Goal: Task Accomplishment & Management: Manage account settings

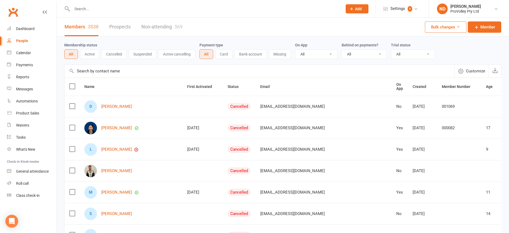
select select "100"
click at [105, 65] on input "text" at bounding box center [260, 71] width 390 height 13
click at [120, 66] on input "text" at bounding box center [260, 71] width 390 height 13
paste input "[PERSON_NAME]"
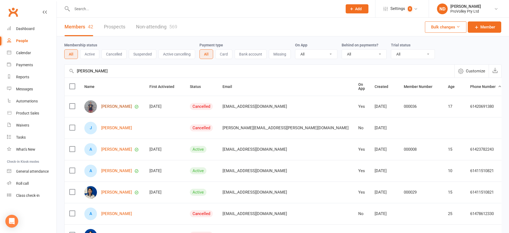
type input "[PERSON_NAME]"
click at [113, 105] on link "[PERSON_NAME]" at bounding box center [116, 106] width 31 height 5
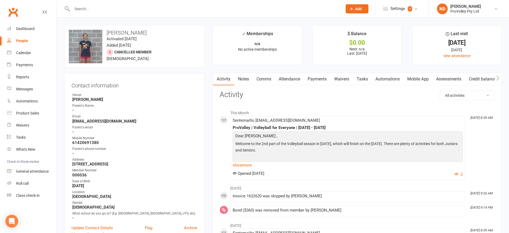
click at [323, 82] on link "Payments" at bounding box center [317, 79] width 27 height 12
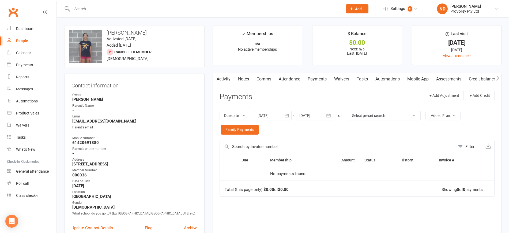
click at [288, 117] on icon "button" at bounding box center [286, 115] width 5 height 5
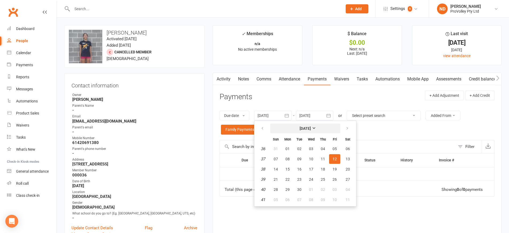
click at [303, 124] on button "[DATE]" at bounding box center [305, 128] width 70 height 10
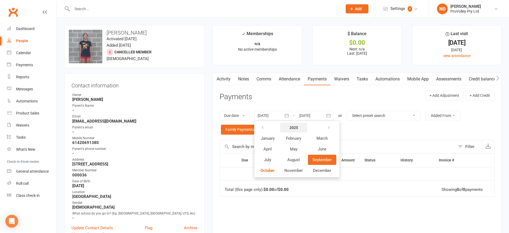
click at [297, 127] on strong "2025" at bounding box center [293, 127] width 9 height 4
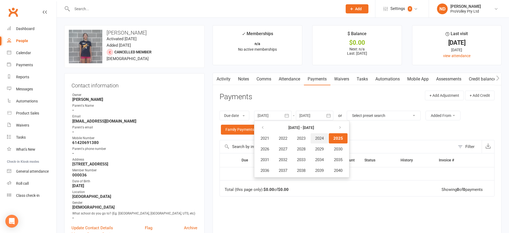
click at [317, 138] on button "2024" at bounding box center [320, 138] width 18 height 10
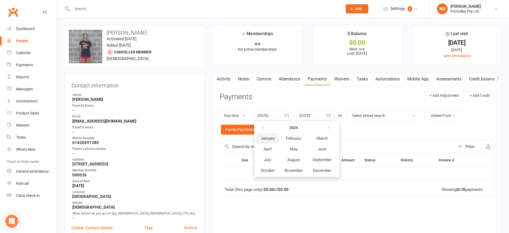
click at [271, 136] on span "January" at bounding box center [268, 138] width 14 height 5
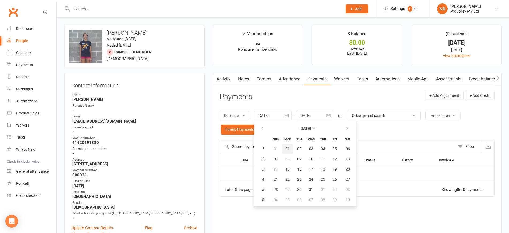
drag, startPoint x: 290, startPoint y: 149, endPoint x: 316, endPoint y: 145, distance: 26.0
click at [291, 149] on button "01" at bounding box center [287, 149] width 11 height 10
type input "[DATE]"
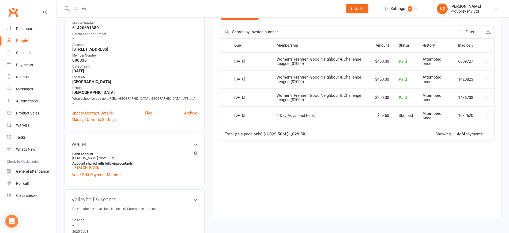
scroll to position [100, 0]
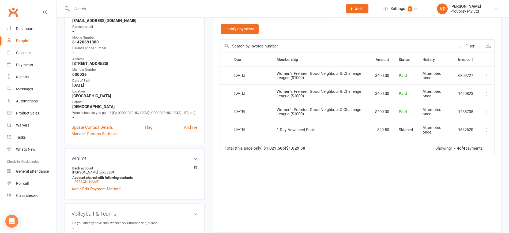
click at [483, 129] on button at bounding box center [486, 130] width 6 height 6
click at [391, 163] on div "Due Contact Membership Amount Status History Invoice # Select this [DATE] [PERS…" at bounding box center [357, 138] width 275 height 172
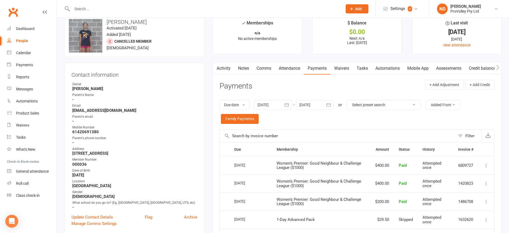
scroll to position [0, 0]
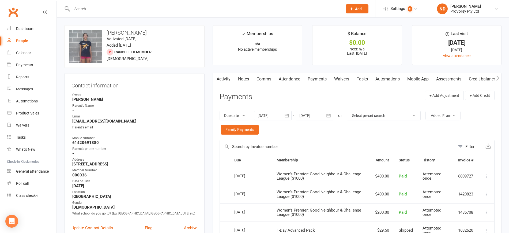
click at [496, 77] on icon "button" at bounding box center [497, 78] width 3 height 6
click at [489, 77] on link "Credit balance" at bounding box center [482, 79] width 35 height 12
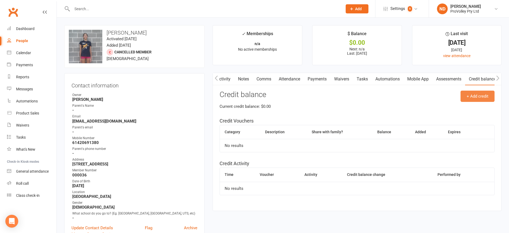
click at [474, 94] on button "+ Add credit" at bounding box center [478, 96] width 34 height 11
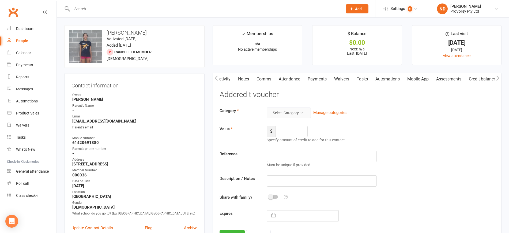
click at [301, 112] on icon at bounding box center [302, 113] width 4 height 4
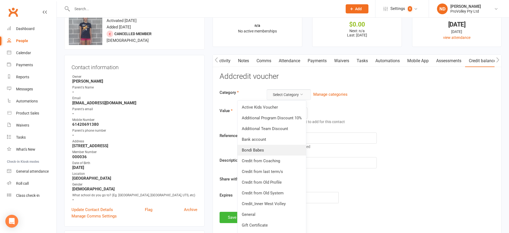
scroll to position [33, 0]
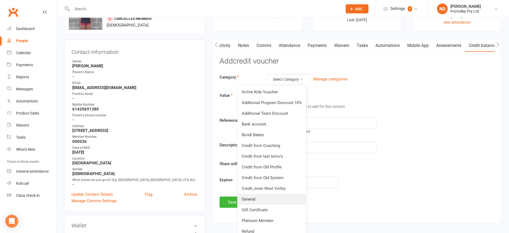
click at [263, 195] on link "General" at bounding box center [272, 199] width 69 height 11
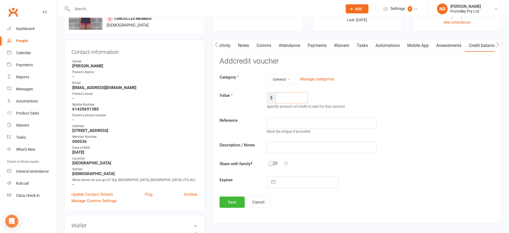
click at [296, 99] on input "number" at bounding box center [292, 97] width 32 height 11
type input "29.5"
click at [303, 122] on input "text" at bounding box center [322, 122] width 110 height 11
paste input "10/04/20241"
type input "10/04/20241"
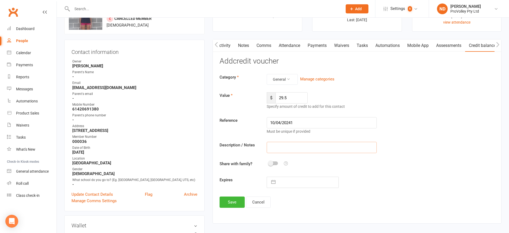
click at [289, 149] on input "text" at bounding box center [322, 147] width 110 height 11
type input "c"
type input "2024"
click at [306, 122] on input "10/04/20241" at bounding box center [322, 122] width 110 height 11
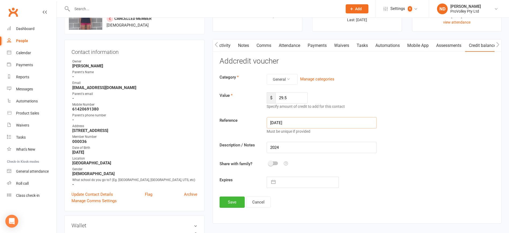
type input "10/04/2024"
select select "8"
select select "2025"
select select "9"
select select "2025"
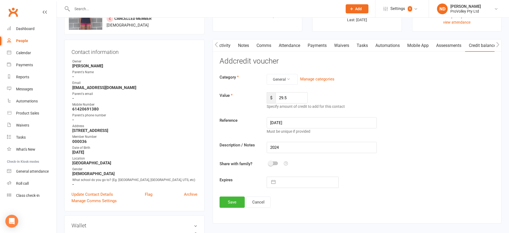
select select "10"
select select "2025"
click at [282, 183] on input "text" at bounding box center [308, 182] width 60 height 11
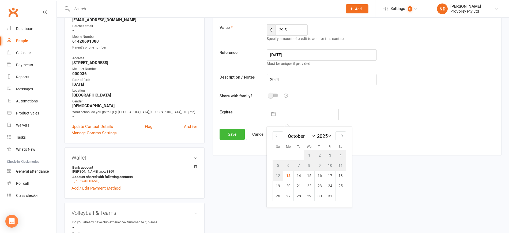
scroll to position [134, 0]
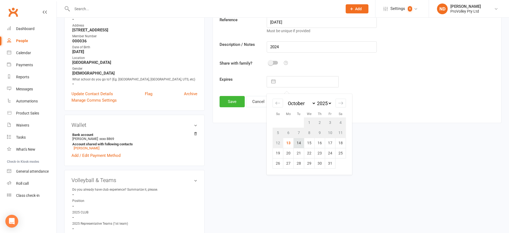
click at [300, 143] on td "14" at bounding box center [299, 143] width 10 height 10
type input "14 Oct 2025"
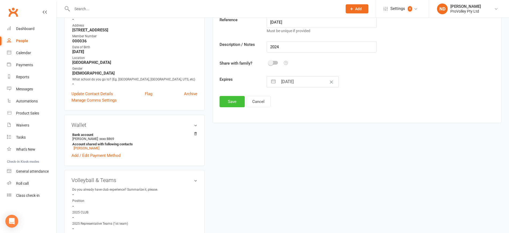
click at [236, 100] on button "Save" at bounding box center [232, 101] width 25 height 11
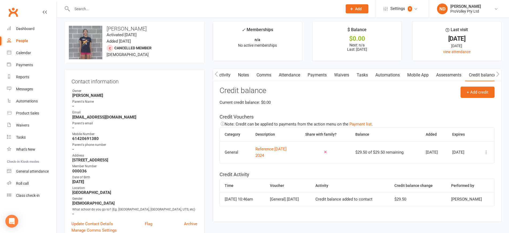
scroll to position [0, 0]
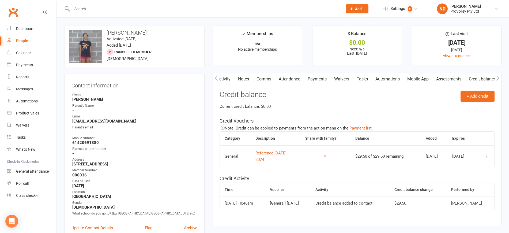
click at [319, 78] on link "Payments" at bounding box center [317, 79] width 27 height 12
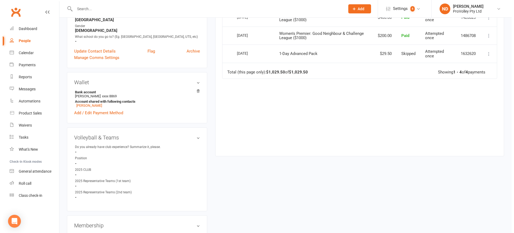
scroll to position [134, 0]
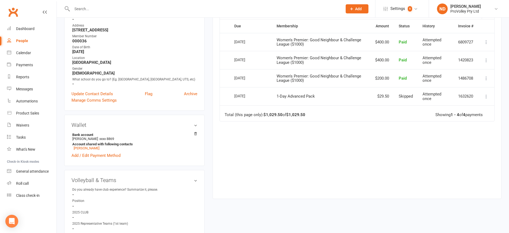
click at [488, 94] on icon at bounding box center [486, 96] width 5 height 5
click at [479, 104] on link "Mark as Paid (Cash)" at bounding box center [462, 106] width 53 height 11
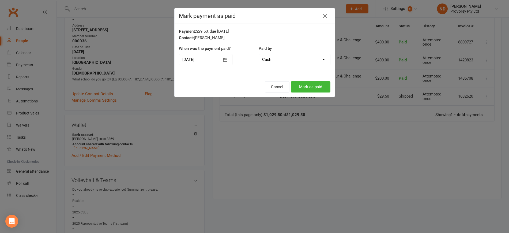
scroll to position [0, 0]
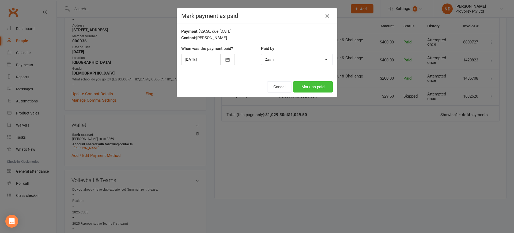
click at [313, 89] on button "Mark as paid" at bounding box center [313, 86] width 40 height 11
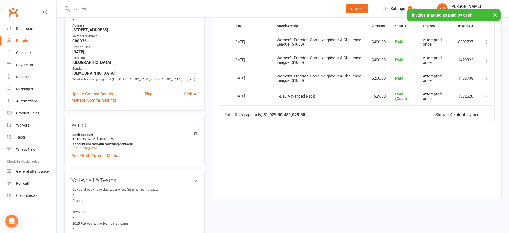
click at [486, 93] on button at bounding box center [486, 96] width 6 height 6
click at [477, 108] on link "Change to upcoming" at bounding box center [462, 106] width 53 height 11
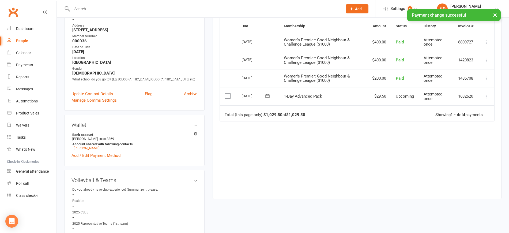
click at [487, 96] on icon at bounding box center [486, 96] width 5 height 5
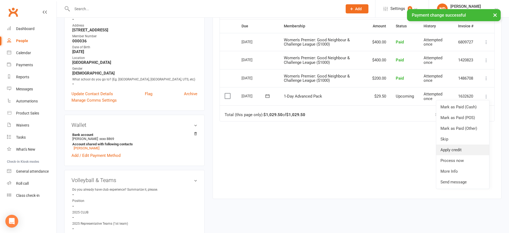
click at [464, 150] on link "Apply credit" at bounding box center [462, 149] width 53 height 11
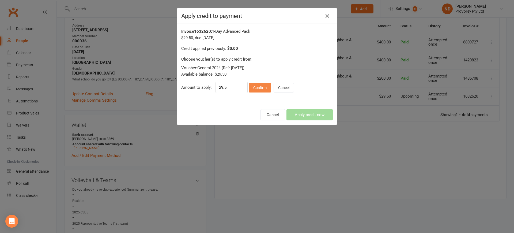
click at [262, 89] on button "Confirm" at bounding box center [260, 88] width 22 height 10
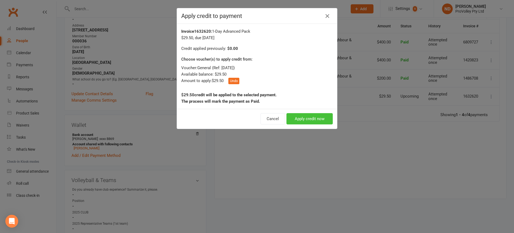
click at [301, 123] on button "Apply credit now" at bounding box center [310, 118] width 46 height 11
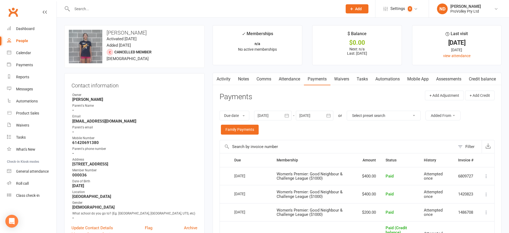
click at [27, 43] on link "People" at bounding box center [32, 41] width 50 height 12
select select "100"
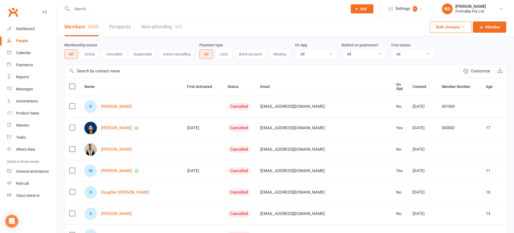
click at [107, 73] on input "text" at bounding box center [262, 71] width 395 height 13
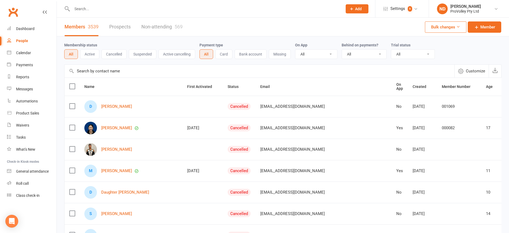
paste input "Bassam Arnaout"
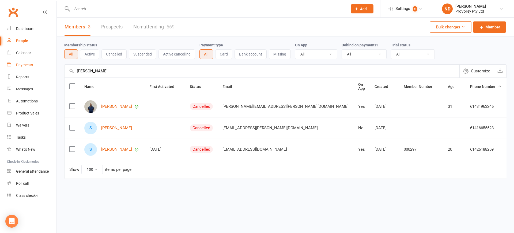
drag, startPoint x: 123, startPoint y: 69, endPoint x: 55, endPoint y: 70, distance: 68.3
click at [55, 70] on ui-view "Prospect Member Non-attending contact Class / event Appointment Task Membership…" at bounding box center [257, 100] width 514 height 198
paste input "Kaylah Stree"
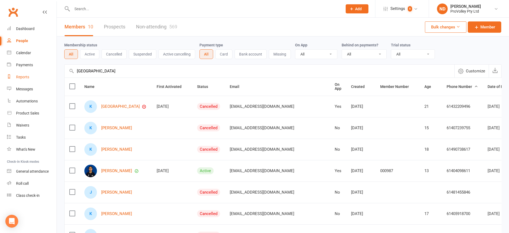
drag, startPoint x: 64, startPoint y: 74, endPoint x: 36, endPoint y: 74, distance: 27.8
click at [36, 74] on ui-view "Prospect Member Non-attending contact Class / event Appointment Task Membership…" at bounding box center [254, 175] width 509 height 348
paste input "Regina Fatima Keli"
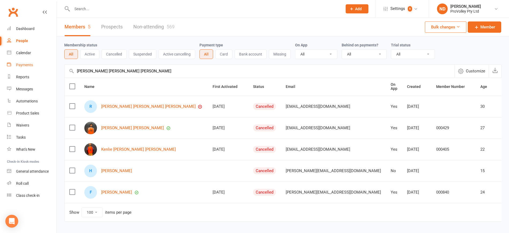
drag, startPoint x: 127, startPoint y: 72, endPoint x: 51, endPoint y: 67, distance: 75.6
click at [51, 67] on ui-view "Prospect Member Non-attending contact Class / event Appointment Task Membership…" at bounding box center [254, 121] width 509 height 241
paste input "uby Grey"
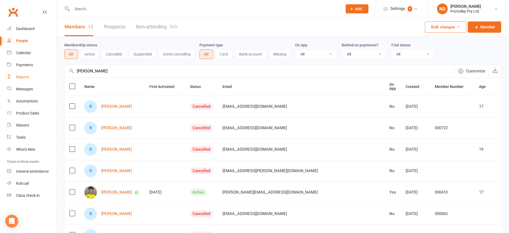
drag, startPoint x: 131, startPoint y: 77, endPoint x: 52, endPoint y: 72, distance: 79.2
click at [52, 72] on ui-view "Prospect Member Non-attending contact Class / event Appointment Task Membership…" at bounding box center [254, 207] width 509 height 412
paste input "Samuele Riccadonna"
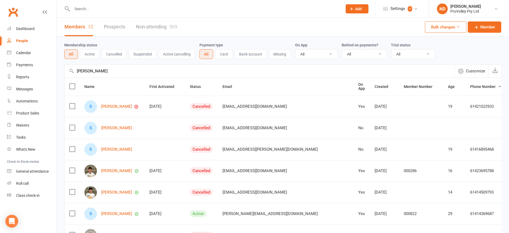
drag, startPoint x: 131, startPoint y: 71, endPoint x: 69, endPoint y: 70, distance: 61.6
click at [69, 70] on div "Samuele Riccadonna Customize Behind on payments" at bounding box center [282, 70] width 437 height 13
paste input "Tyson Dagenais"
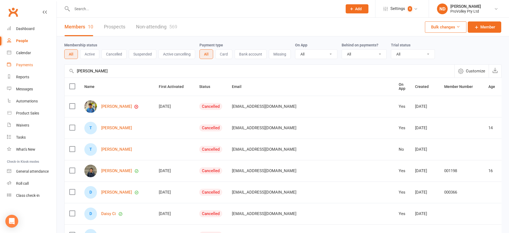
drag, startPoint x: 107, startPoint y: 73, endPoint x: 50, endPoint y: 69, distance: 57.2
click at [50, 69] on ui-view "Prospect Member Non-attending contact Class / event Appointment Task Membership…" at bounding box center [254, 175] width 509 height 348
paste input "Vladimir Knezevic"
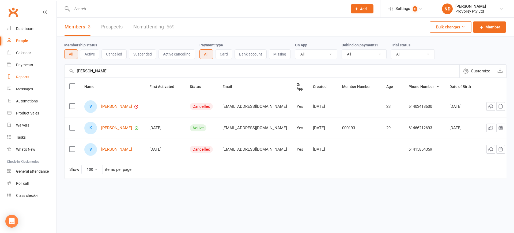
drag, startPoint x: 112, startPoint y: 71, endPoint x: 56, endPoint y: 71, distance: 56.0
click at [56, 71] on ui-view "Prospect Member Non-attending contact Class / event Appointment Task Membership…" at bounding box center [257, 100] width 514 height 198
paste input "Abhijit Khinda"
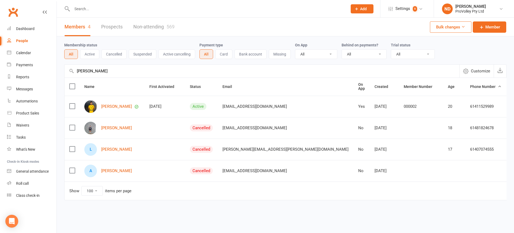
type input "Abhijit Khinda"
click at [111, 108] on link "Abhijit Khinda" at bounding box center [116, 106] width 31 height 5
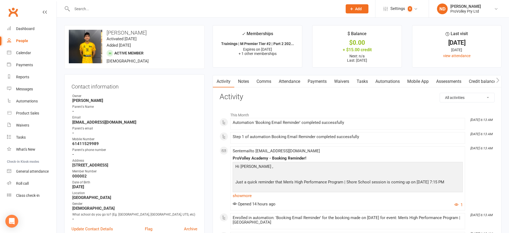
click at [324, 78] on link "Payments" at bounding box center [317, 81] width 27 height 12
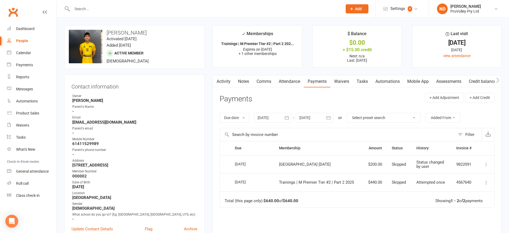
click at [20, 40] on div "People" at bounding box center [22, 41] width 12 height 4
select select "100"
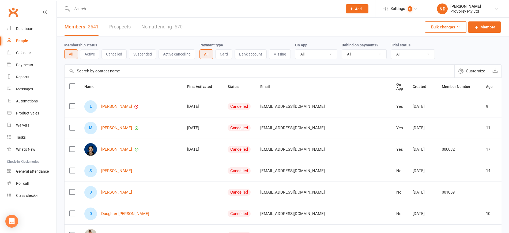
click at [102, 72] on input "text" at bounding box center [260, 71] width 390 height 13
paste input "[PERSON_NAME]"
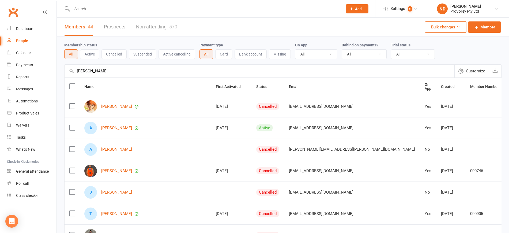
click at [72, 126] on label at bounding box center [71, 127] width 5 height 5
click at [72, 125] on input "checkbox" at bounding box center [71, 125] width 5 height 0
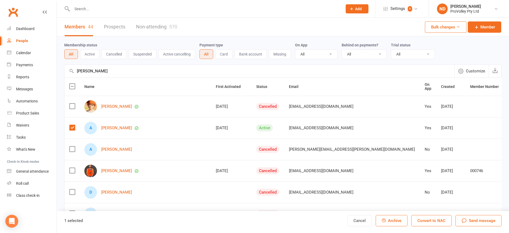
click at [399, 222] on span "Archive" at bounding box center [394, 220] width 13 height 5
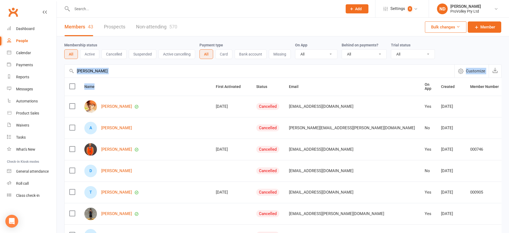
drag, startPoint x: 129, startPoint y: 78, endPoint x: 60, endPoint y: 71, distance: 69.2
click at [159, 73] on input "Andre Heasman" at bounding box center [260, 71] width 390 height 13
drag, startPoint x: 133, startPoint y: 71, endPoint x: 45, endPoint y: 70, distance: 87.6
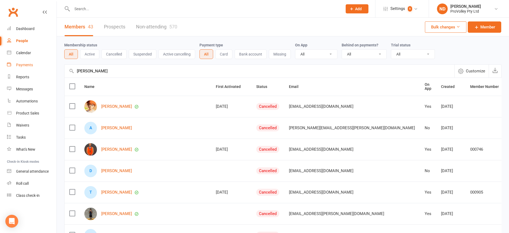
paste input "Jean Ruiz"
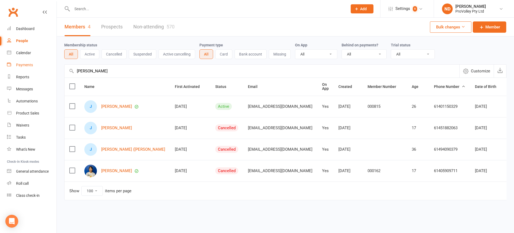
drag, startPoint x: 69, startPoint y: 71, endPoint x: 48, endPoint y: 70, distance: 20.7
click at [48, 70] on ui-view "Prospect Member Non-attending contact Class / event Appointment Task Membership…" at bounding box center [257, 111] width 514 height 220
paste input "uliana Adentuji"
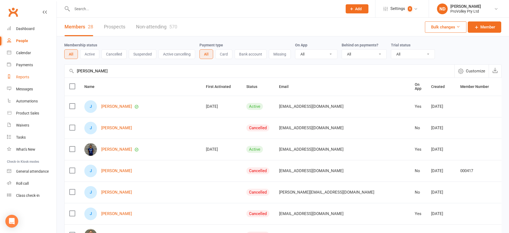
drag, startPoint x: 116, startPoint y: 68, endPoint x: 45, endPoint y: 72, distance: 71.6
click at [127, 69] on input "Juliana Adentuji" at bounding box center [260, 71] width 390 height 13
drag, startPoint x: 127, startPoint y: 69, endPoint x: 39, endPoint y: 70, distance: 88.4
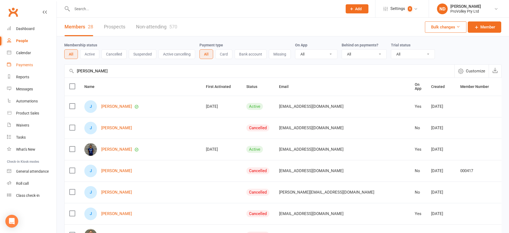
paste input "Sione Moala"
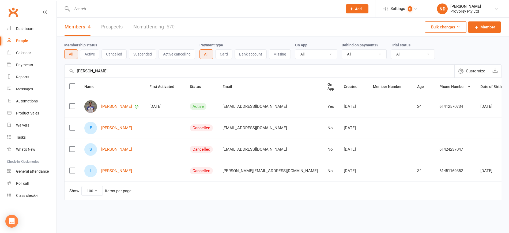
drag, startPoint x: 105, startPoint y: 70, endPoint x: 57, endPoint y: 71, distance: 47.7
click at [57, 71] on div "Membership status All Active Cancelled Suspended Active cancelling Payment type…" at bounding box center [283, 121] width 452 height 171
paste input "Caleb"
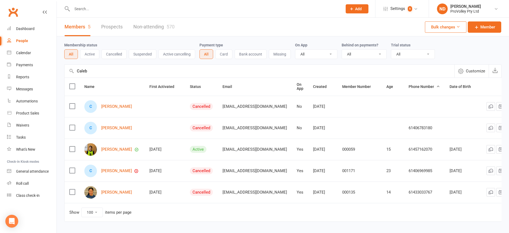
type input "Caleb"
click at [107, 147] on link "[PERSON_NAME]" at bounding box center [116, 149] width 31 height 5
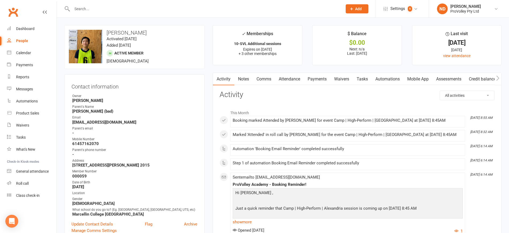
click at [318, 77] on link "Payments" at bounding box center [317, 79] width 27 height 12
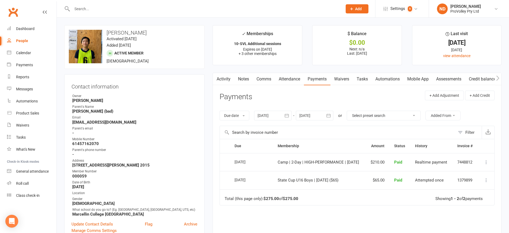
click at [287, 114] on icon "button" at bounding box center [286, 115] width 5 height 5
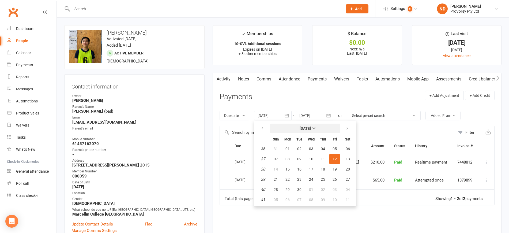
click at [300, 126] on strong "[DATE]" at bounding box center [305, 128] width 11 height 4
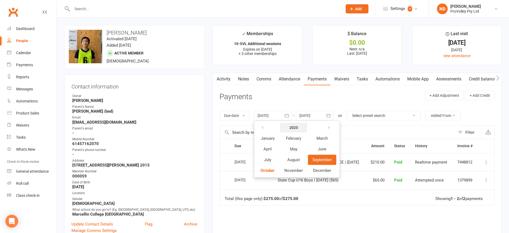
click at [297, 129] on strong "2025" at bounding box center [293, 127] width 9 height 4
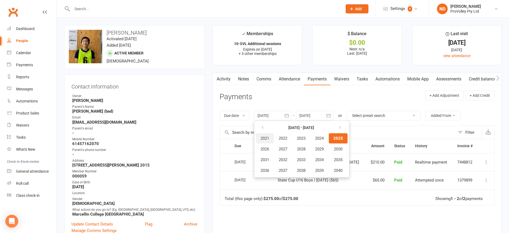
click at [271, 137] on button "2021" at bounding box center [265, 138] width 18 height 10
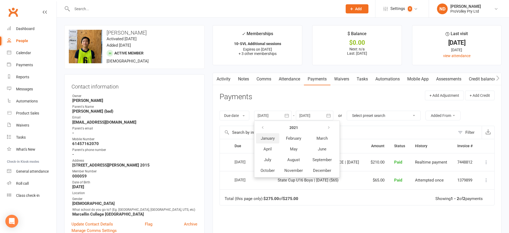
click at [278, 135] on button "January" at bounding box center [267, 138] width 23 height 10
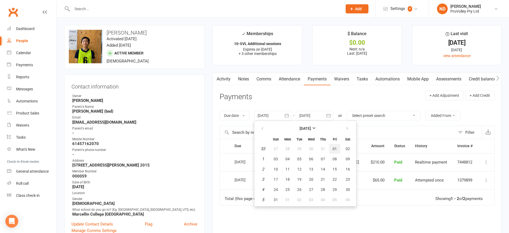
drag, startPoint x: 335, startPoint y: 147, endPoint x: 331, endPoint y: 146, distance: 4.7
click at [334, 147] on span "01" at bounding box center [335, 148] width 4 height 4
type input "01 Jan 2021"
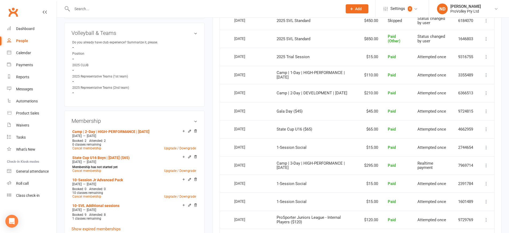
scroll to position [335, 0]
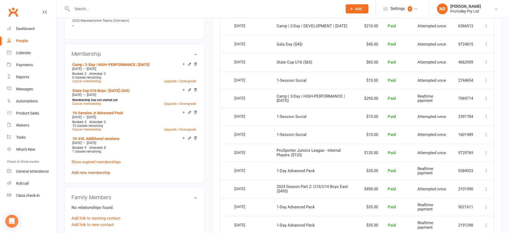
click at [93, 175] on link "Add new membership" at bounding box center [90, 172] width 39 height 5
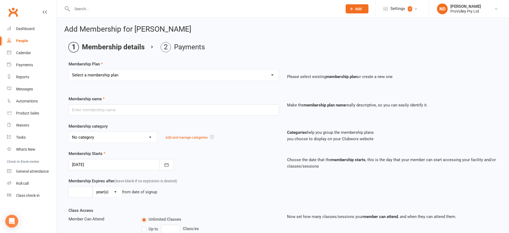
click at [160, 74] on select "Select a membership plan Create new Membership Plan SVL Team 1-Day Trial SVL Te…" at bounding box center [174, 75] width 210 height 11
select select "16"
click at [69, 70] on select "Select a membership plan Create new Membership Plan SVL Team 1-Day Trial SVL Te…" at bounding box center [174, 75] width 210 height 11
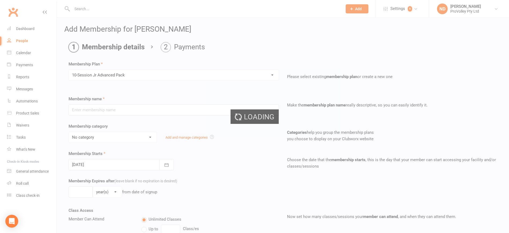
type input "10-Session Jr Advanced Pack"
select select "3"
type input "10"
select select "1"
type input "10"
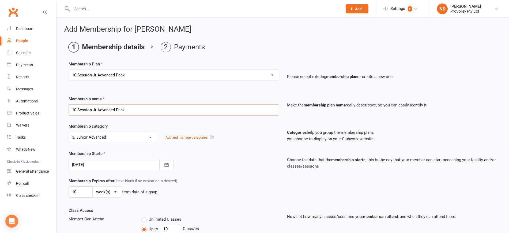
click at [76, 111] on input "10-Session Jr Advanced Pack" at bounding box center [174, 109] width 210 height 11
type input "17-Session Jr Advanced Pack"
click at [163, 163] on button "button" at bounding box center [166, 164] width 14 height 11
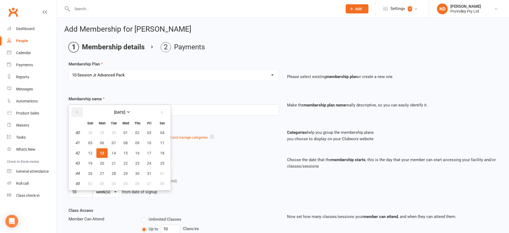
click at [75, 112] on button "button" at bounding box center [77, 112] width 12 height 10
click at [136, 151] on span "18" at bounding box center [137, 153] width 4 height 4
type input "[DATE]"
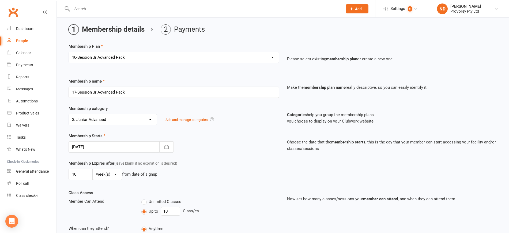
scroll to position [33, 0]
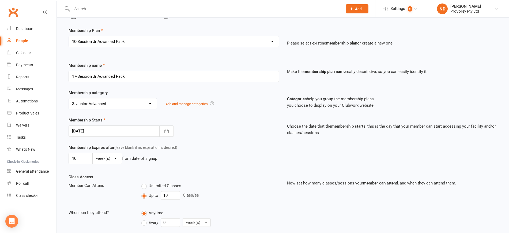
click at [114, 159] on select "day(s) week(s) month(s) year(s)" at bounding box center [107, 158] width 29 height 11
select select "0"
click at [93, 153] on select "day(s) week(s) month(s) year(s)" at bounding box center [107, 158] width 29 height 11
drag, startPoint x: 66, startPoint y: 156, endPoint x: 63, endPoint y: 155, distance: 3.6
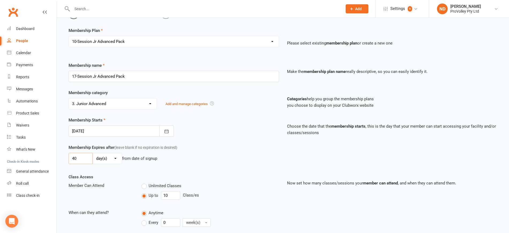
type input "40"
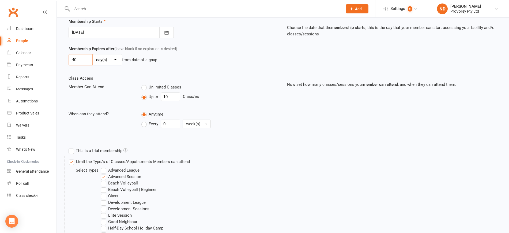
scroll to position [134, 0]
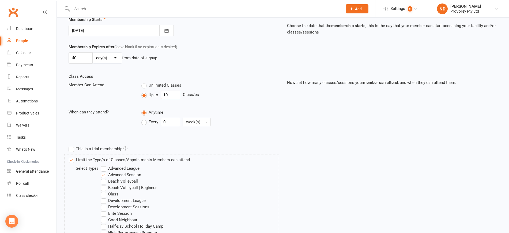
drag, startPoint x: 172, startPoint y: 95, endPoint x: 146, endPoint y: 95, distance: 26.2
click at [146, 95] on div "Up to 10 Class/es" at bounding box center [210, 95] width 138 height 9
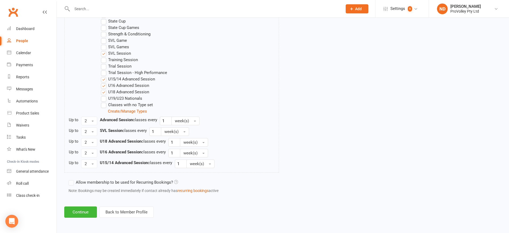
scroll to position [403, 0]
type input "17"
click at [81, 210] on button "Continue" at bounding box center [80, 211] width 33 height 11
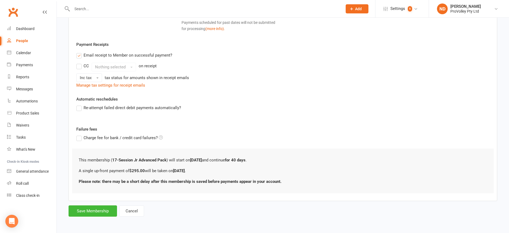
scroll to position [0, 0]
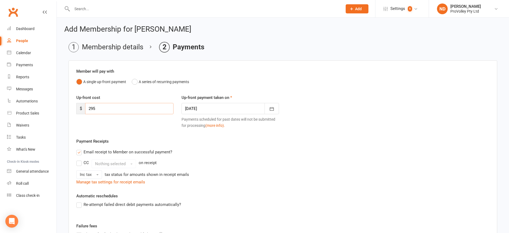
drag, startPoint x: 108, startPoint y: 105, endPoint x: 78, endPoint y: 107, distance: 30.6
click at [78, 107] on div "$ 295" at bounding box center [124, 108] width 97 height 11
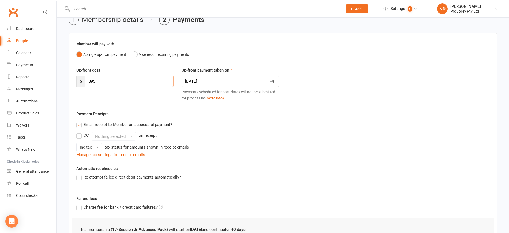
scroll to position [67, 0]
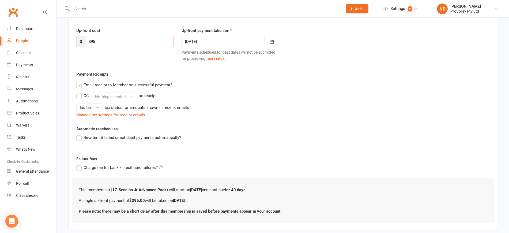
type input "395"
click at [279, 140] on div "Re-attempt failed direct debit payments automatically?" at bounding box center [282, 137] width 413 height 6
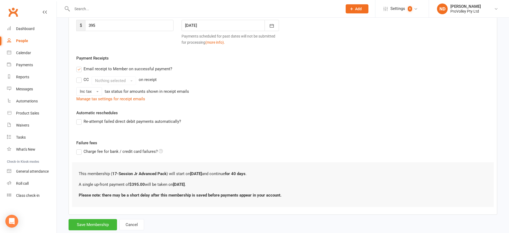
scroll to position [97, 0]
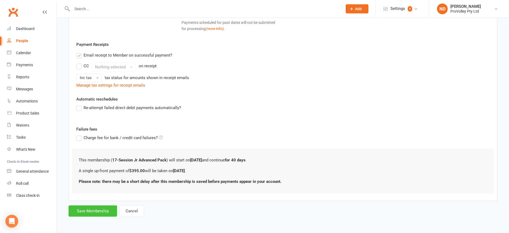
click at [93, 210] on button "Save Membership" at bounding box center [93, 210] width 48 height 11
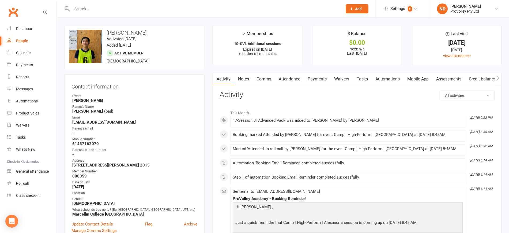
click at [327, 77] on link "Payments" at bounding box center [317, 79] width 27 height 12
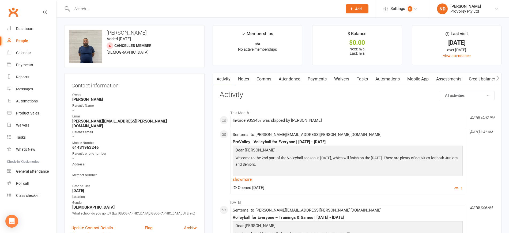
click at [316, 80] on link "Payments" at bounding box center [317, 79] width 27 height 12
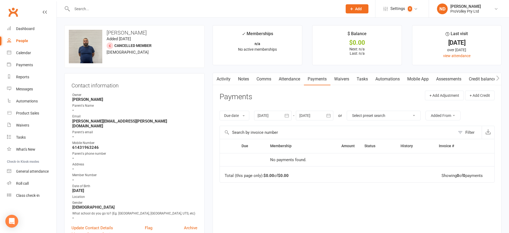
click at [289, 117] on icon "button" at bounding box center [287, 115] width 4 height 3
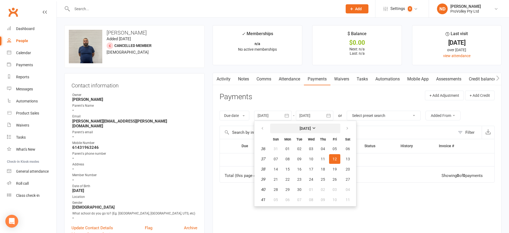
click at [300, 128] on strong "[DATE]" at bounding box center [305, 128] width 11 height 4
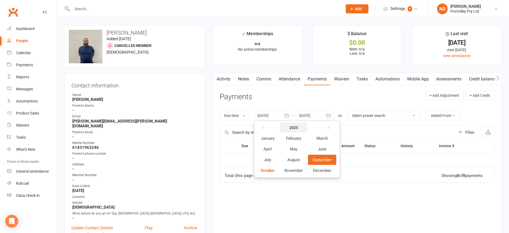
click at [297, 127] on strong "2025" at bounding box center [293, 127] width 9 height 4
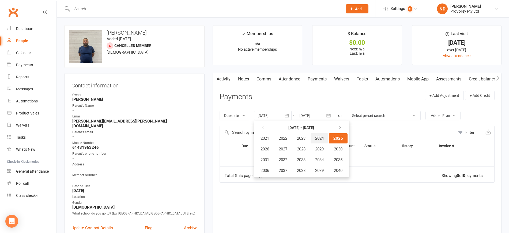
click at [327, 139] on button "2024" at bounding box center [320, 138] width 18 height 10
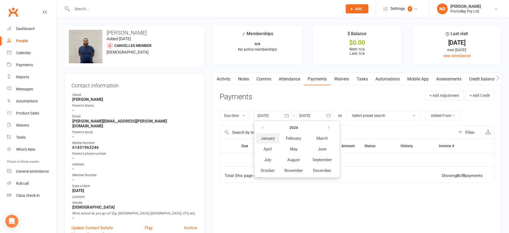
click at [274, 140] on span "January" at bounding box center [268, 138] width 14 height 5
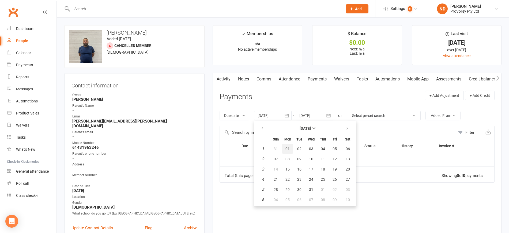
click at [291, 147] on button "01" at bounding box center [287, 149] width 11 height 10
type input "[DATE]"
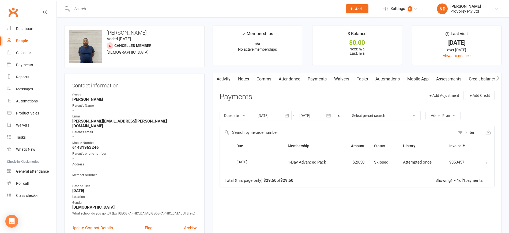
click at [482, 159] on td "Mark as Paid (Cash) Mark as Paid (POS) Mark as Paid (Other) Send message" at bounding box center [485, 162] width 20 height 18
click at [485, 161] on icon at bounding box center [486, 161] width 5 height 5
click at [476, 194] on link "Mark as Paid (Other)" at bounding box center [462, 194] width 53 height 11
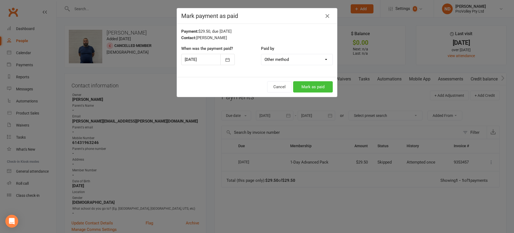
click at [318, 91] on button "Mark as paid" at bounding box center [313, 86] width 40 height 11
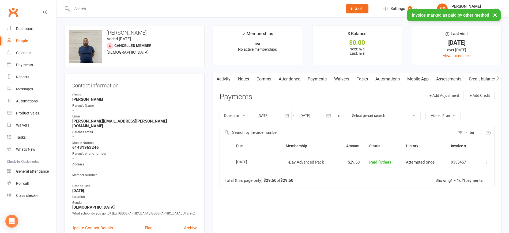
click at [487, 161] on icon at bounding box center [486, 161] width 5 height 5
drag, startPoint x: 474, startPoint y: 175, endPoint x: 289, endPoint y: 25, distance: 238.3
click at [474, 175] on link "Change to upcoming" at bounding box center [462, 172] width 53 height 11
drag, startPoint x: 333, startPoint y: 160, endPoint x: 328, endPoint y: 162, distance: 5.0
click at [328, 162] on td "1-Day Advanced Pack" at bounding box center [315, 162] width 55 height 18
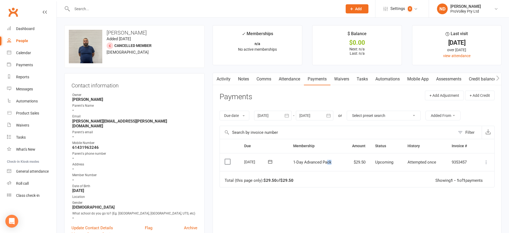
click at [490, 74] on link "Credit balance" at bounding box center [482, 79] width 35 height 12
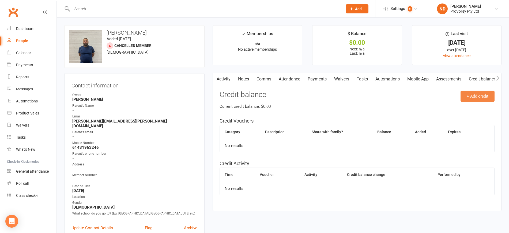
click at [487, 95] on button "+ Add credit" at bounding box center [478, 96] width 34 height 11
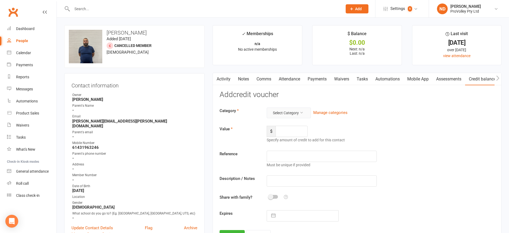
click at [301, 114] on button "Select Category" at bounding box center [289, 112] width 44 height 11
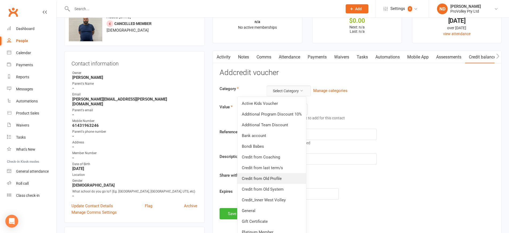
scroll to position [33, 0]
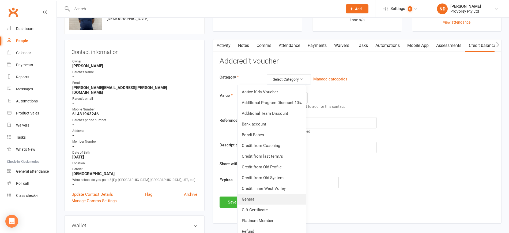
click at [269, 195] on link "General" at bounding box center [272, 199] width 69 height 11
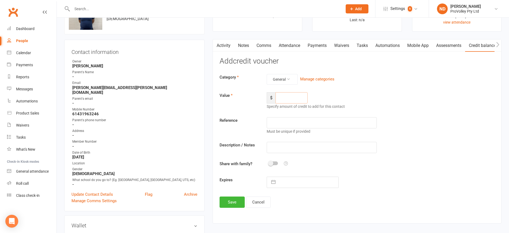
click at [291, 97] on input "number" at bounding box center [292, 97] width 32 height 11
type input "29.5"
click at [314, 118] on input "text" at bounding box center [322, 122] width 110 height 11
paste input "12/06/2024"
type input "12/06/2024"
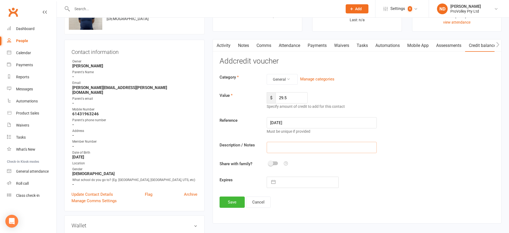
click at [281, 144] on input "text" at bounding box center [322, 147] width 110 height 11
type input "Credit"
click at [287, 180] on input "text" at bounding box center [308, 182] width 60 height 11
select select "8"
select select "2025"
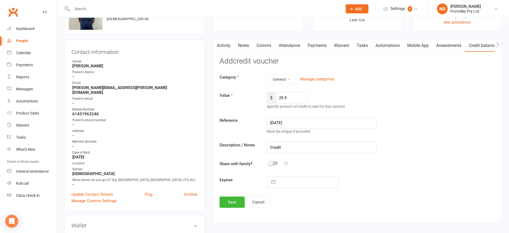
select select "9"
select select "2025"
select select "10"
select select "2025"
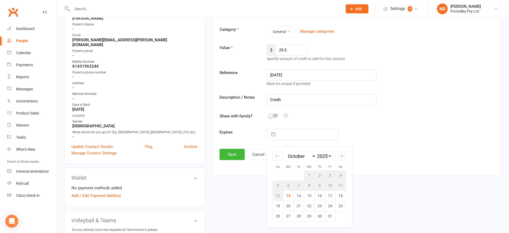
scroll to position [100, 0]
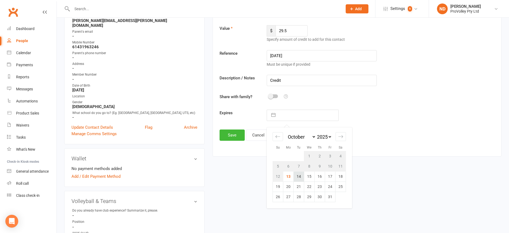
click at [298, 176] on td "14" at bounding box center [299, 176] width 10 height 10
type input "[DATE]"
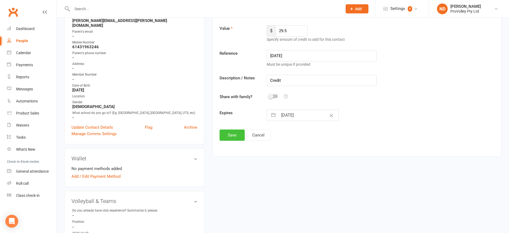
click at [235, 138] on button "Save" at bounding box center [232, 134] width 25 height 11
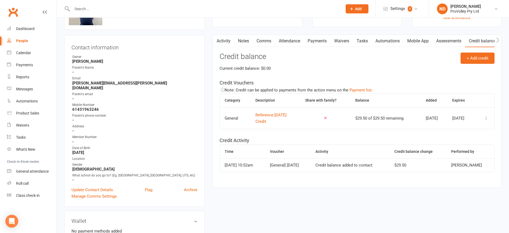
scroll to position [0, 0]
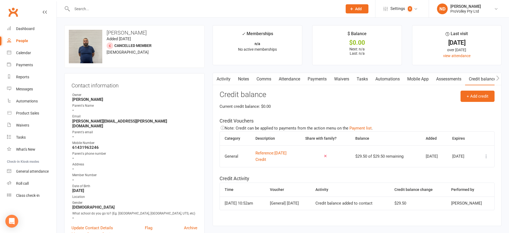
click at [324, 80] on link "Payments" at bounding box center [317, 79] width 27 height 12
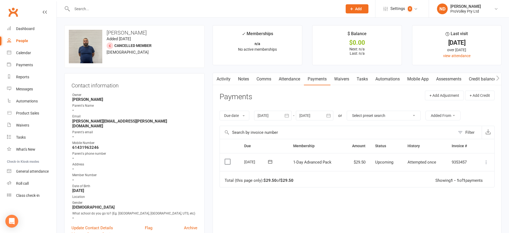
click at [486, 160] on icon at bounding box center [486, 161] width 5 height 5
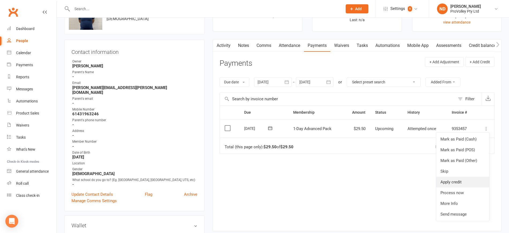
click at [467, 182] on link "Apply credit" at bounding box center [462, 181] width 53 height 11
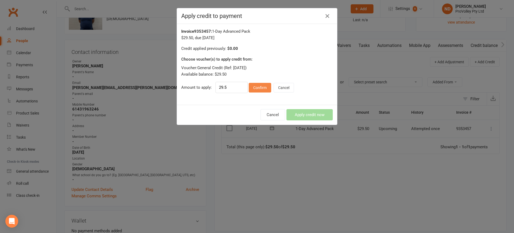
click at [262, 84] on button "Confirm" at bounding box center [260, 88] width 22 height 10
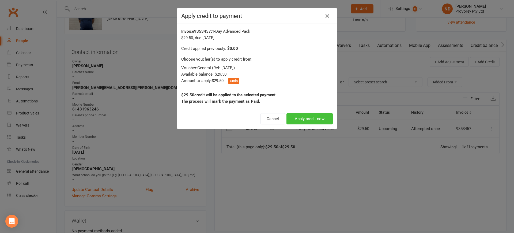
click at [314, 118] on button "Apply credit now" at bounding box center [310, 118] width 46 height 11
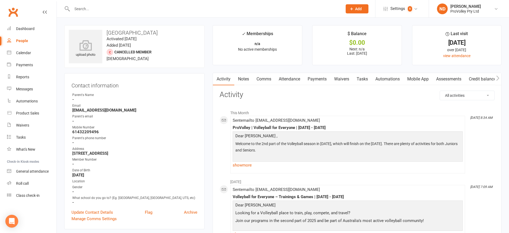
click at [317, 77] on link "Payments" at bounding box center [317, 79] width 27 height 12
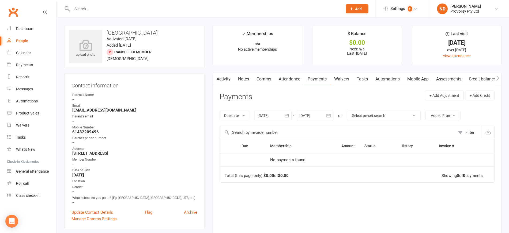
click at [289, 115] on icon "button" at bounding box center [286, 115] width 5 height 5
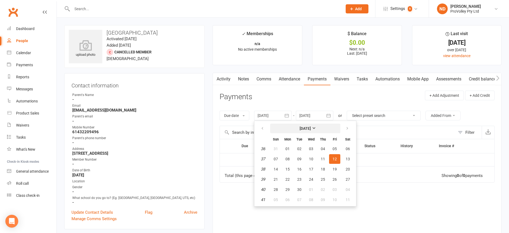
click at [300, 127] on strong "[DATE]" at bounding box center [305, 128] width 11 height 4
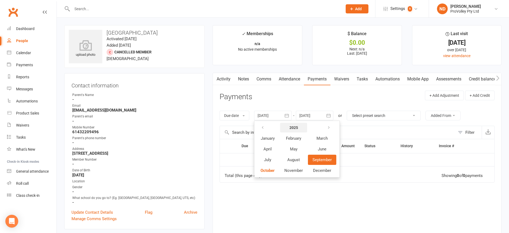
click at [295, 129] on strong "2025" at bounding box center [293, 127] width 9 height 4
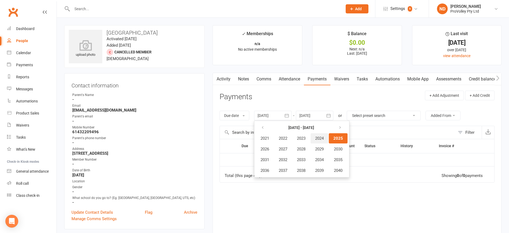
click at [319, 137] on span "2024" at bounding box center [319, 138] width 9 height 5
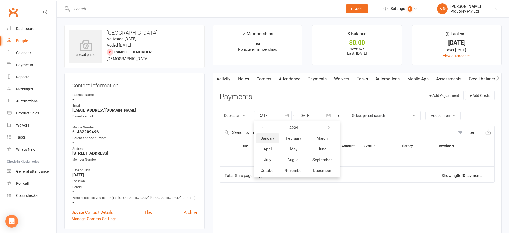
click at [261, 138] on button "January" at bounding box center [267, 138] width 23 height 10
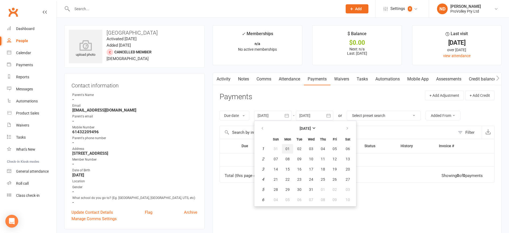
click at [287, 150] on span "01" at bounding box center [287, 148] width 4 height 4
type input "[DATE]"
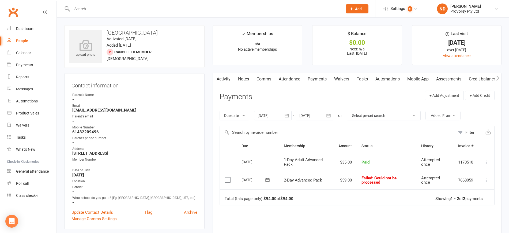
click at [487, 77] on link "Credit balance" at bounding box center [482, 79] width 35 height 12
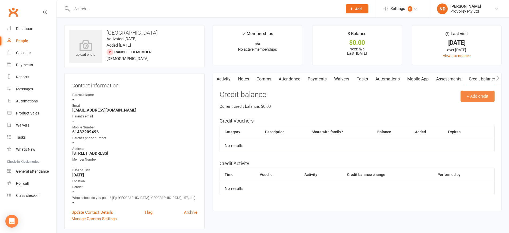
click at [490, 94] on button "+ Add credit" at bounding box center [478, 96] width 34 height 11
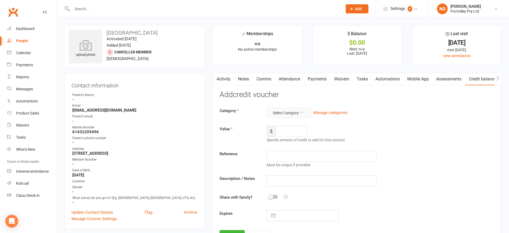
click at [292, 109] on button "Select Category" at bounding box center [289, 112] width 44 height 11
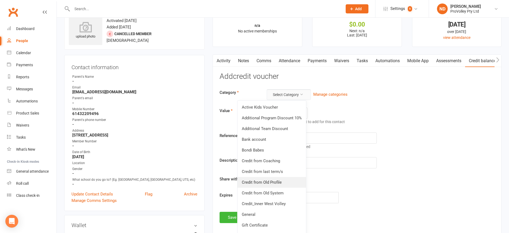
scroll to position [33, 0]
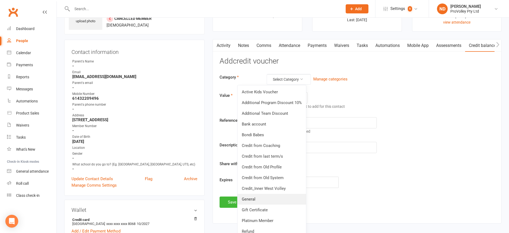
click at [266, 198] on link "General" at bounding box center [272, 199] width 69 height 11
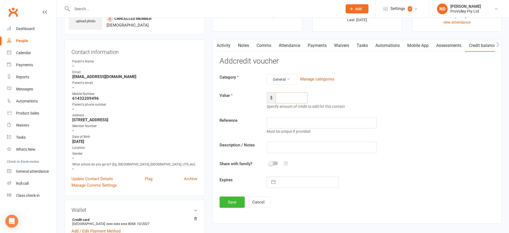
click at [291, 96] on input "number" at bounding box center [292, 97] width 32 height 11
type input "59"
click at [305, 125] on input "text" at bounding box center [322, 122] width 110 height 11
paste input "Mar 6 2024—May 14 2024"
type input "Mar 6 2024—May 14 2024"
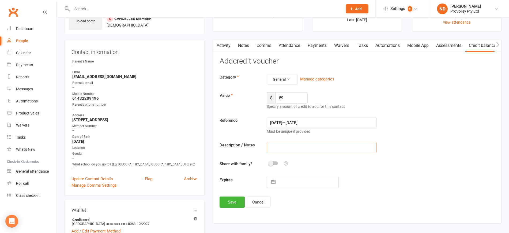
click at [298, 144] on input "text" at bounding box center [322, 147] width 110 height 11
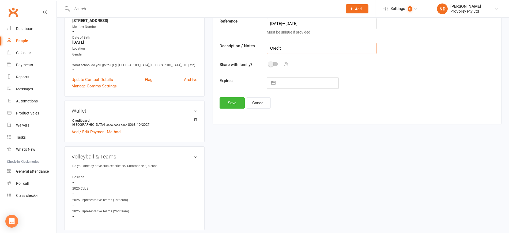
scroll to position [134, 0]
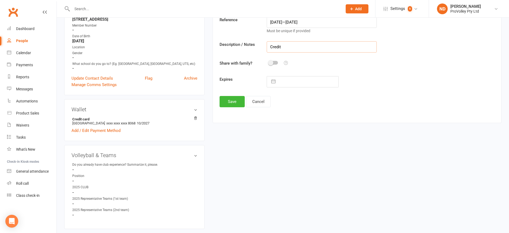
type input "Credit"
click at [274, 84] on button "button" at bounding box center [274, 81] width 10 height 11
select select "8"
select select "2025"
select select "9"
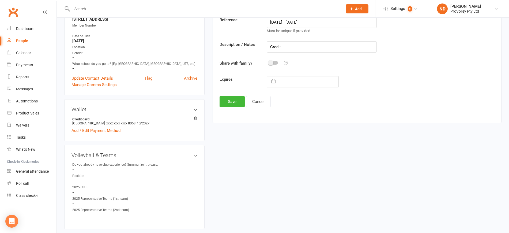
select select "2025"
select select "10"
select select "2025"
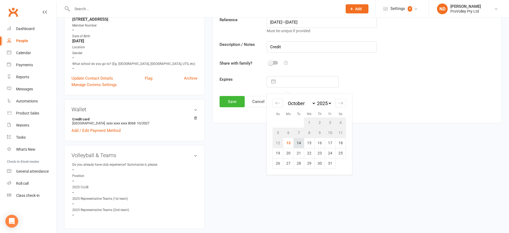
click at [303, 144] on td "14" at bounding box center [299, 143] width 10 height 10
type input "[DATE]"
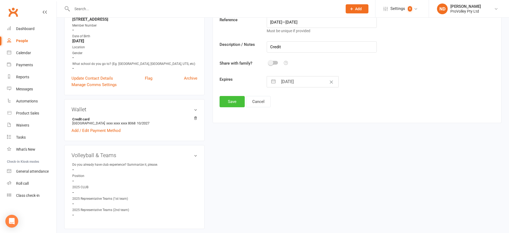
click at [231, 101] on button "Save" at bounding box center [232, 101] width 25 height 11
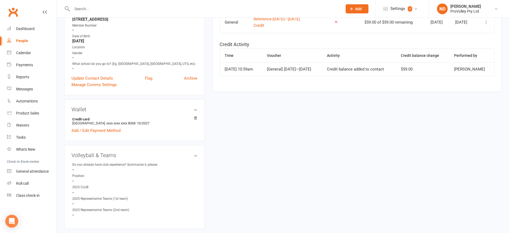
scroll to position [0, 0]
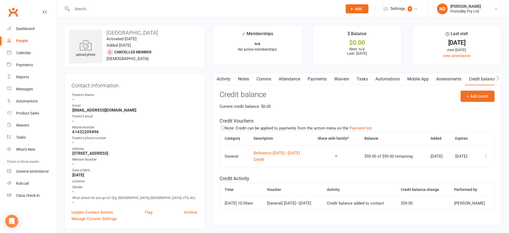
click at [322, 76] on link "Payments" at bounding box center [317, 79] width 27 height 12
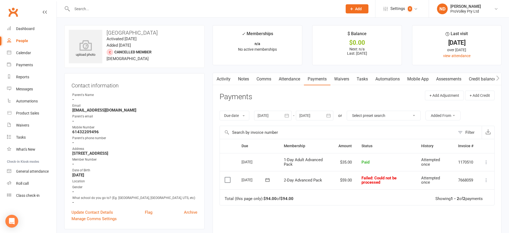
click at [485, 180] on icon at bounding box center [486, 179] width 5 height 5
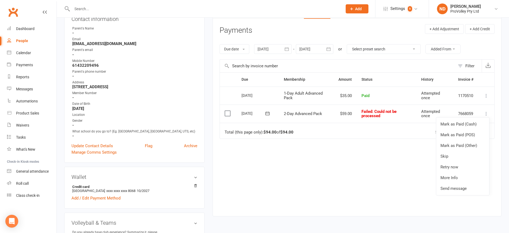
scroll to position [67, 0]
click at [388, 169] on div "Due Contact Membership Amount Status History Invoice # Select this 06 Mar 2024 …" at bounding box center [357, 139] width 275 height 135
click at [489, 112] on button at bounding box center [486, 113] width 6 height 6
click at [474, 147] on link "Mark as Paid (Other)" at bounding box center [462, 145] width 53 height 11
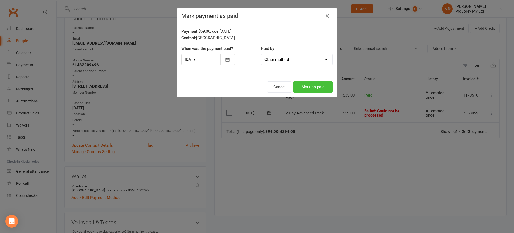
click at [310, 86] on button "Mark as paid" at bounding box center [313, 86] width 40 height 11
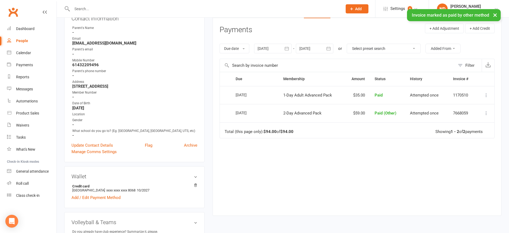
click at [486, 112] on icon at bounding box center [486, 112] width 5 height 5
click at [476, 124] on link "Change to upcoming" at bounding box center [462, 123] width 53 height 11
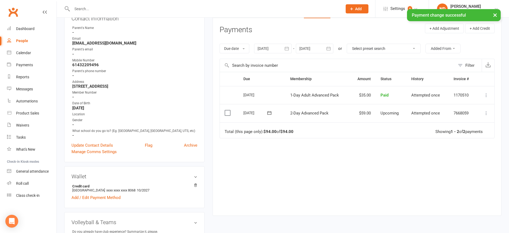
click at [487, 110] on icon at bounding box center [486, 112] width 5 height 5
click at [468, 165] on link "Apply credit" at bounding box center [462, 166] width 53 height 11
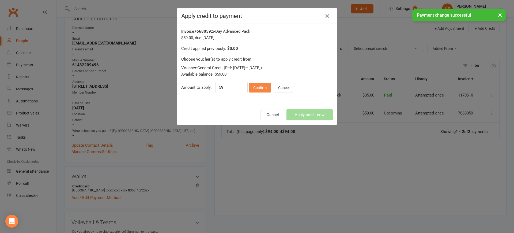
click at [255, 91] on button "Confirm" at bounding box center [260, 88] width 22 height 10
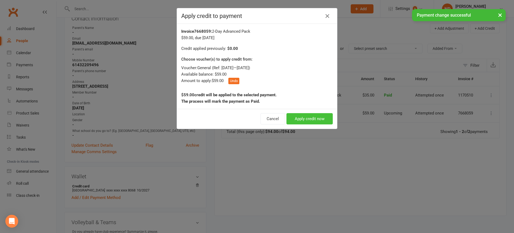
click at [312, 119] on button "Apply credit now" at bounding box center [310, 118] width 46 height 11
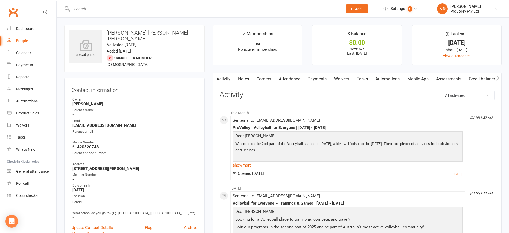
click at [316, 79] on link "Payments" at bounding box center [317, 79] width 27 height 12
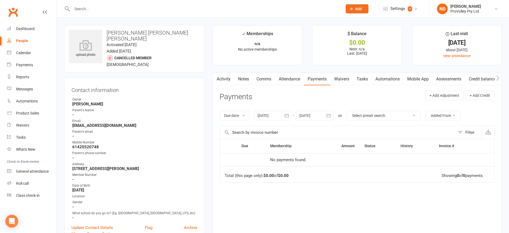
drag, startPoint x: 287, startPoint y: 114, endPoint x: 288, endPoint y: 118, distance: 3.6
click at [287, 114] on icon "button" at bounding box center [286, 115] width 5 height 5
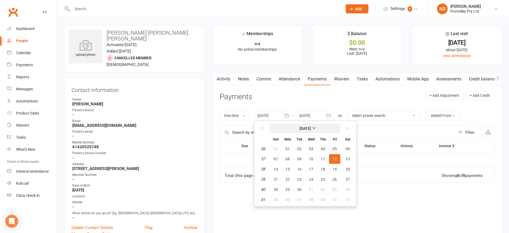
click at [300, 128] on strong "[DATE]" at bounding box center [305, 128] width 11 height 4
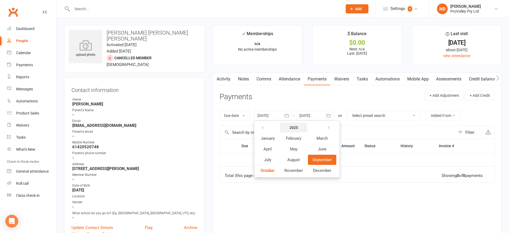
click at [294, 126] on strong "2025" at bounding box center [293, 127] width 9 height 4
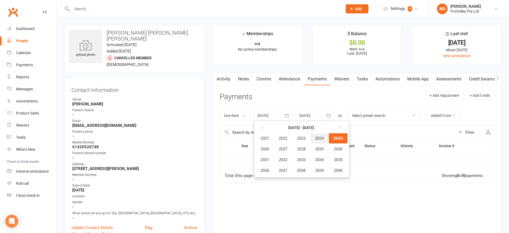
click at [324, 137] on span "2024" at bounding box center [319, 138] width 9 height 5
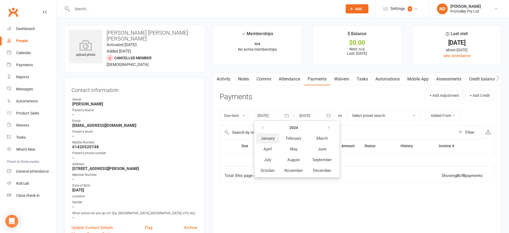
click at [274, 139] on span "January" at bounding box center [268, 138] width 14 height 5
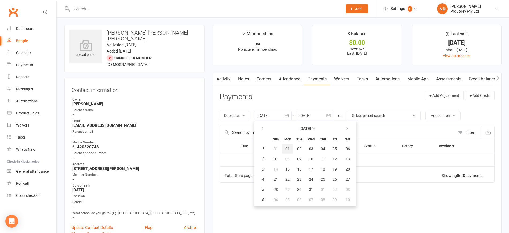
click at [292, 148] on button "01" at bounding box center [287, 149] width 11 height 10
type input "[DATE]"
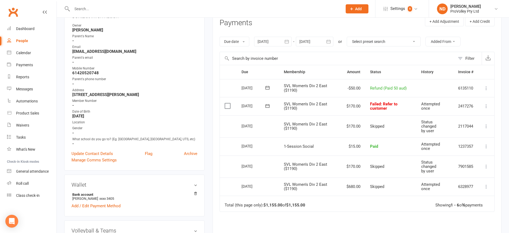
scroll to position [100, 0]
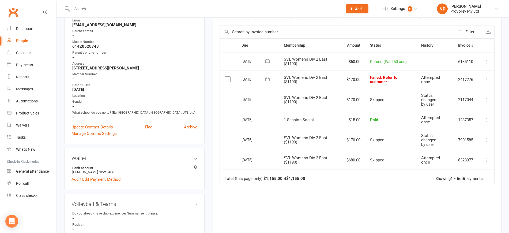
click at [486, 78] on icon at bounding box center [486, 79] width 5 height 5
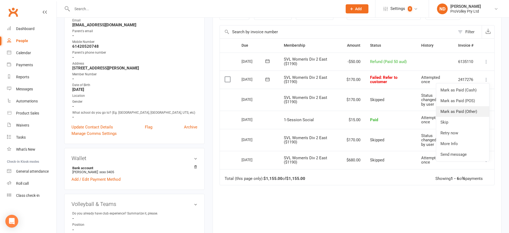
click at [461, 113] on link "Mark as Paid (Other)" at bounding box center [462, 111] width 53 height 11
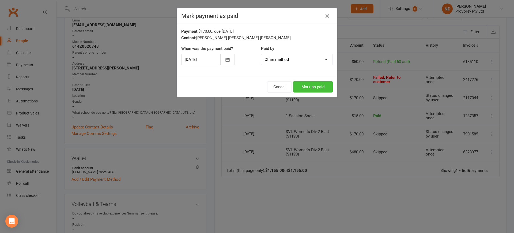
drag, startPoint x: 320, startPoint y: 88, endPoint x: 323, endPoint y: 88, distance: 3.8
click at [320, 88] on button "Mark as paid" at bounding box center [313, 86] width 40 height 11
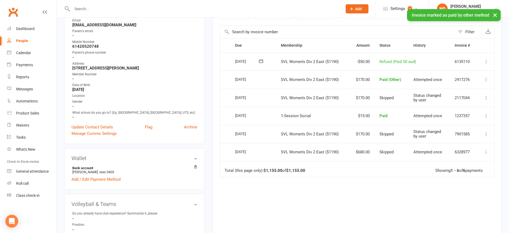
click at [487, 77] on icon at bounding box center [486, 79] width 5 height 5
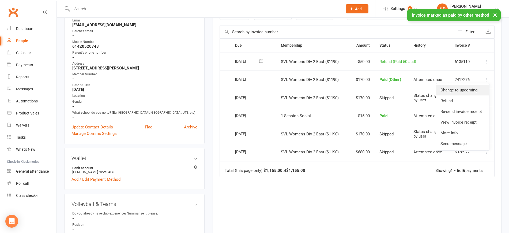
click at [461, 90] on link "Change to upcoming" at bounding box center [462, 90] width 53 height 11
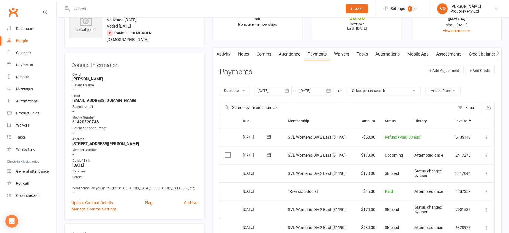
scroll to position [0, 0]
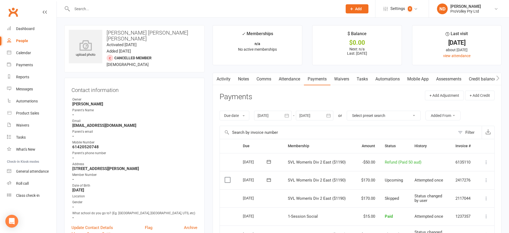
click at [495, 78] on button "button" at bounding box center [498, 79] width 7 height 12
click at [491, 78] on link "Credit balance" at bounding box center [482, 79] width 35 height 12
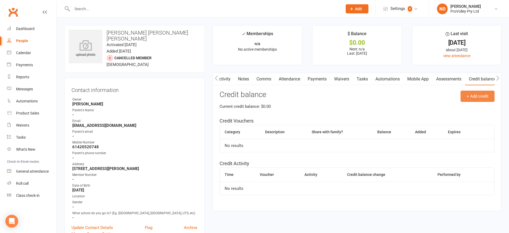
click at [477, 93] on button "+ Add credit" at bounding box center [478, 96] width 34 height 11
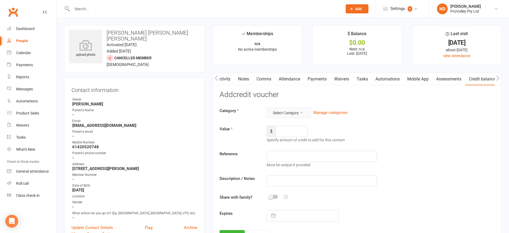
click at [306, 111] on button "Select Category" at bounding box center [289, 112] width 44 height 11
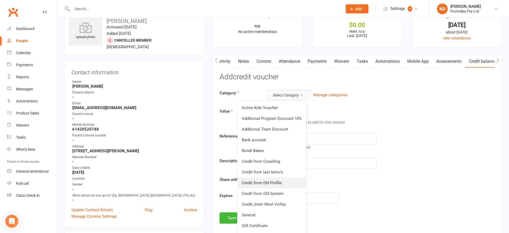
scroll to position [33, 0]
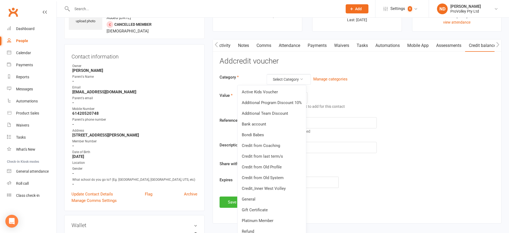
click at [263, 197] on link "General" at bounding box center [272, 199] width 69 height 11
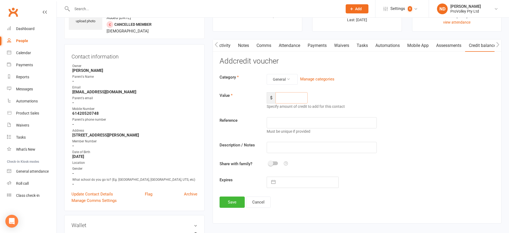
click at [290, 100] on input "number" at bounding box center [292, 97] width 32 height 11
type input "170"
click at [306, 123] on input "text" at bounding box center [322, 122] width 110 height 11
paste input "SVL Women's Div 2"
type input "SVL Women's Div 2"
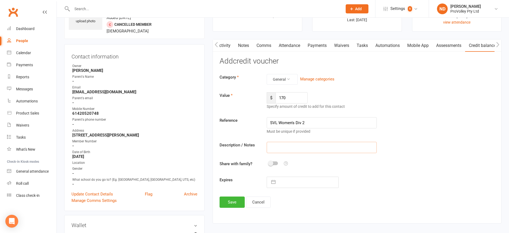
click at [302, 145] on input "text" at bounding box center [322, 147] width 110 height 11
type input "Credit"
click at [300, 182] on input "text" at bounding box center [308, 182] width 60 height 11
select select "8"
select select "2025"
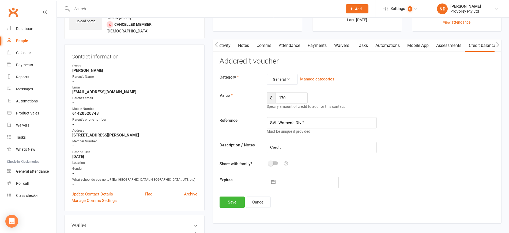
select select "9"
select select "2025"
select select "10"
select select "2025"
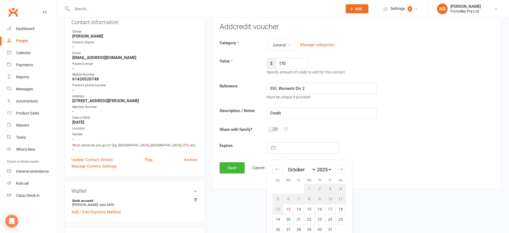
scroll to position [100, 0]
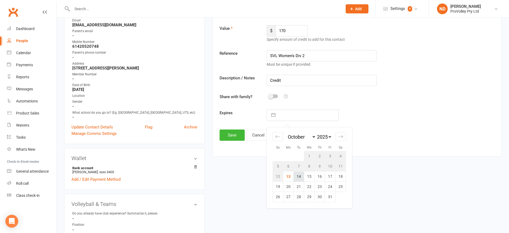
click at [299, 175] on td "14" at bounding box center [299, 176] width 10 height 10
type input "[DATE]"
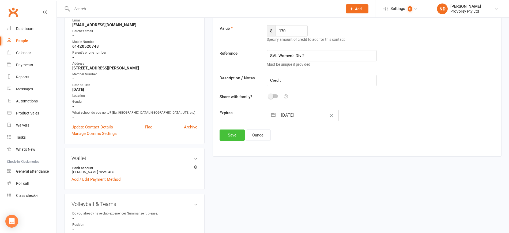
click at [230, 133] on button "Save" at bounding box center [232, 134] width 25 height 11
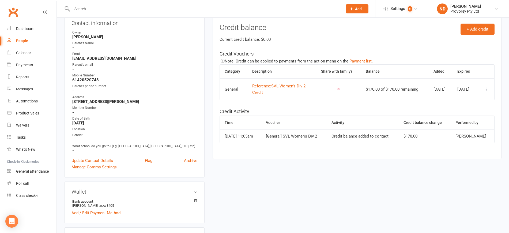
scroll to position [0, 0]
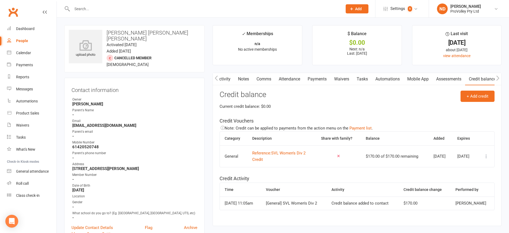
click at [323, 76] on link "Payments" at bounding box center [317, 79] width 27 height 12
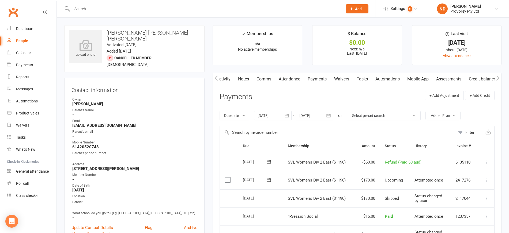
click at [484, 176] on td "Mark as Paid (Cash) Mark as Paid (POS) Mark as Paid (Other) Skip Apply credit P…" at bounding box center [485, 180] width 17 height 18
click at [487, 180] on icon at bounding box center [486, 179] width 5 height 5
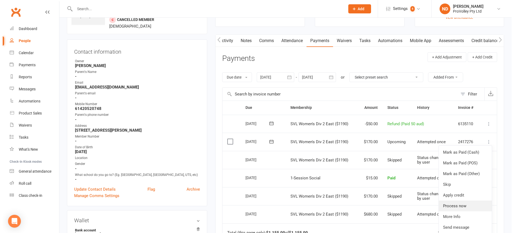
scroll to position [67, 0]
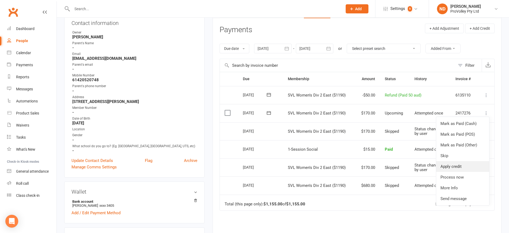
click at [467, 167] on link "Apply credit" at bounding box center [462, 166] width 53 height 11
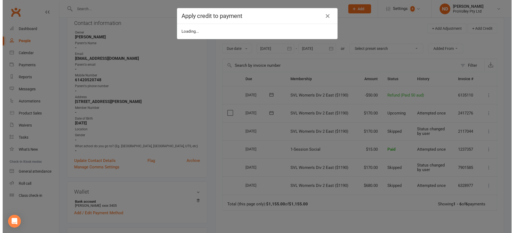
scroll to position [0, 0]
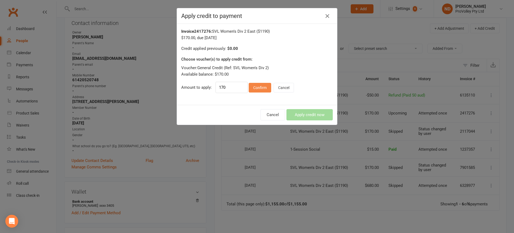
click at [254, 88] on button "Confirm" at bounding box center [260, 88] width 22 height 10
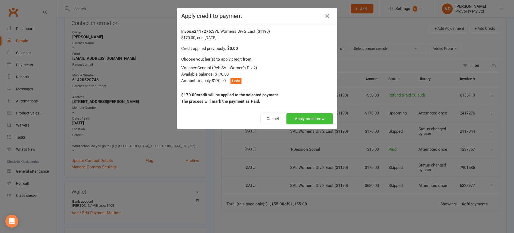
click at [304, 116] on button "Apply credit now" at bounding box center [310, 118] width 46 height 11
click at [316, 120] on button "Apply credit now" at bounding box center [310, 118] width 46 height 11
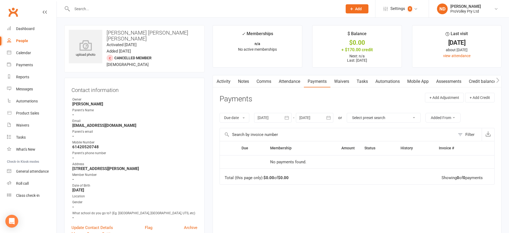
click at [289, 115] on icon "button" at bounding box center [286, 117] width 5 height 5
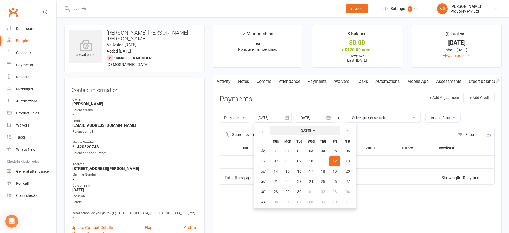
click at [302, 127] on button "[DATE]" at bounding box center [305, 131] width 70 height 10
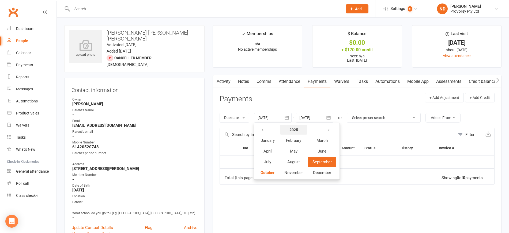
click at [294, 127] on strong "2025" at bounding box center [293, 129] width 9 height 4
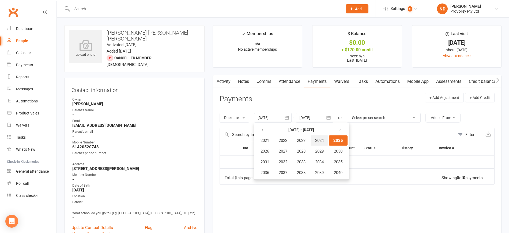
click at [322, 141] on span "2024" at bounding box center [319, 140] width 9 height 5
click at [264, 142] on span "January" at bounding box center [268, 140] width 14 height 5
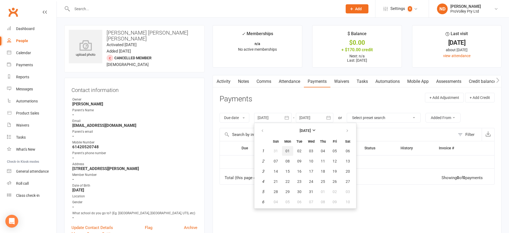
click at [291, 150] on button "01" at bounding box center [287, 151] width 11 height 10
type input "[DATE]"
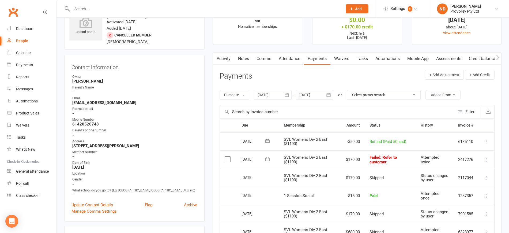
scroll to position [100, 0]
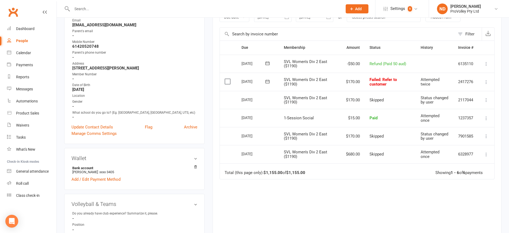
click at [487, 80] on icon at bounding box center [486, 81] width 5 height 5
click at [479, 95] on link "Mark as Paid (Cash)" at bounding box center [462, 92] width 53 height 11
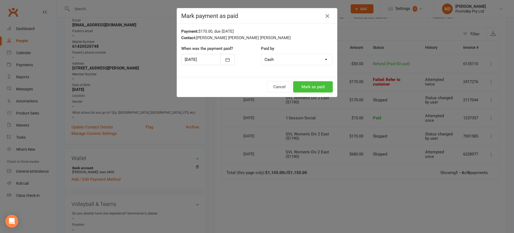
click at [316, 89] on button "Mark as paid" at bounding box center [313, 86] width 40 height 11
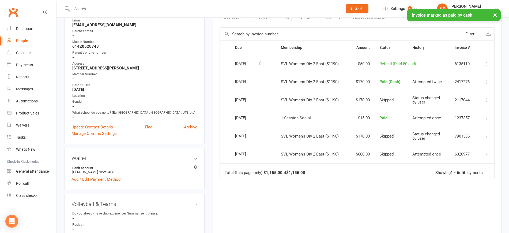
click at [485, 81] on icon at bounding box center [486, 81] width 5 height 5
click at [474, 92] on link "Change to upcoming" at bounding box center [462, 92] width 53 height 11
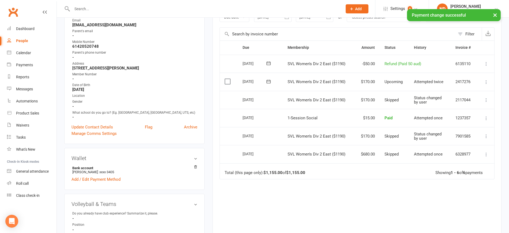
click at [485, 81] on icon at bounding box center [486, 81] width 5 height 5
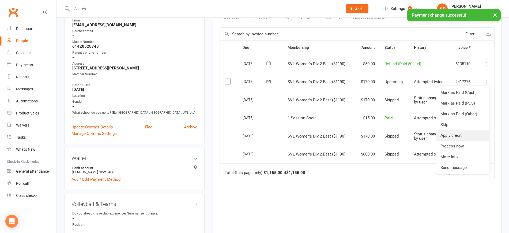
click at [470, 132] on link "Apply credit" at bounding box center [462, 135] width 53 height 11
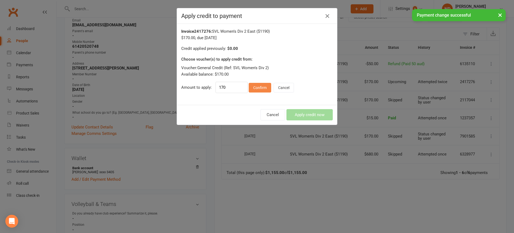
click at [259, 86] on button "Confirm" at bounding box center [260, 88] width 22 height 10
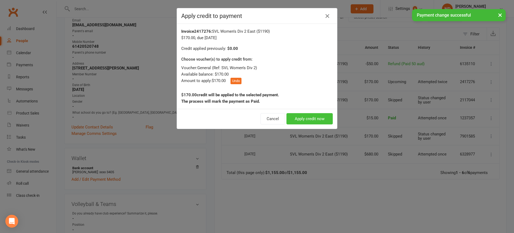
drag, startPoint x: 304, startPoint y: 119, endPoint x: 343, endPoint y: 122, distance: 39.2
click at [304, 120] on button "Apply credit now" at bounding box center [310, 118] width 46 height 11
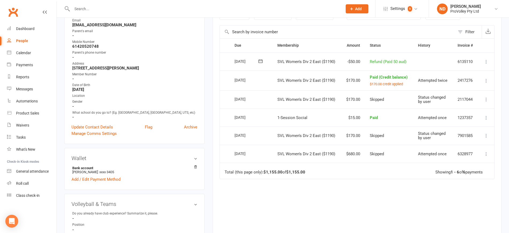
drag, startPoint x: 424, startPoint y: 123, endPoint x: 435, endPoint y: 119, distance: 11.8
drag, startPoint x: 435, startPoint y: 119, endPoint x: 338, endPoint y: 175, distance: 112.3
click at [338, 195] on div "Due Contact Membership Amount Status History Invoice # Select this 24 Jan 2025 …" at bounding box center [357, 142] width 275 height 209
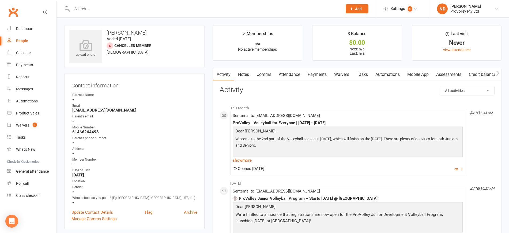
drag, startPoint x: 324, startPoint y: 73, endPoint x: 326, endPoint y: 82, distance: 8.7
click at [324, 73] on link "Payments" at bounding box center [317, 74] width 27 height 12
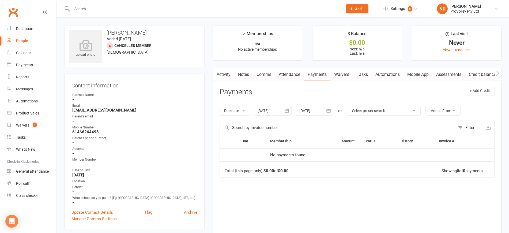
click at [287, 109] on icon "button" at bounding box center [286, 110] width 5 height 5
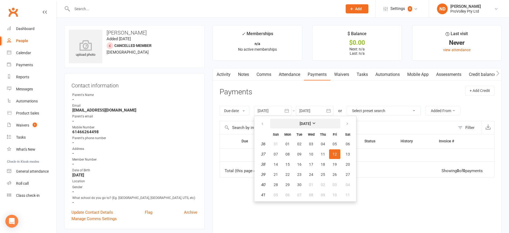
click at [300, 125] on strong "[DATE]" at bounding box center [305, 123] width 11 height 4
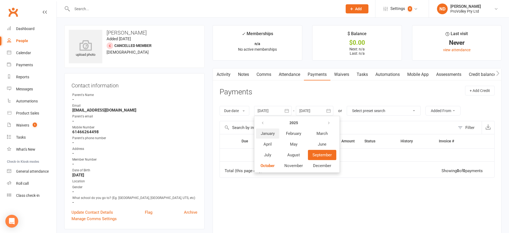
click at [273, 134] on span "January" at bounding box center [268, 133] width 14 height 5
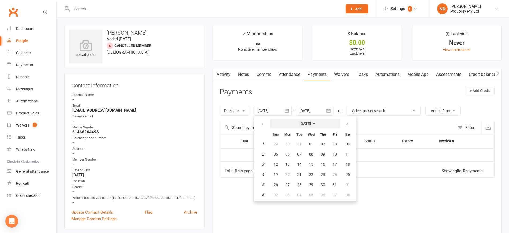
click at [318, 123] on button "[DATE]" at bounding box center [305, 124] width 70 height 10
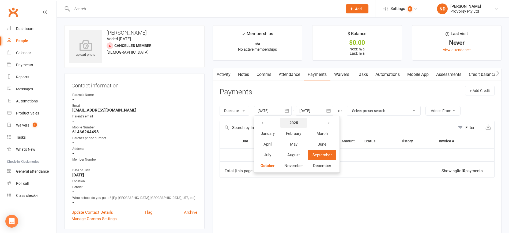
click at [298, 122] on strong "2025" at bounding box center [293, 122] width 9 height 4
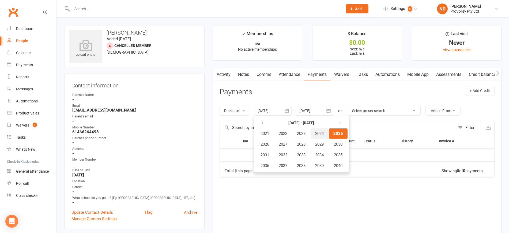
click at [321, 133] on span "2024" at bounding box center [319, 133] width 9 height 5
click at [275, 134] on span "January" at bounding box center [268, 133] width 14 height 5
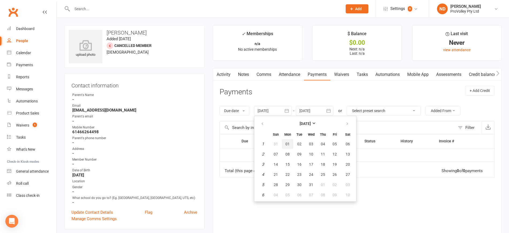
click at [288, 143] on span "01" at bounding box center [287, 144] width 4 height 4
type input "[DATE]"
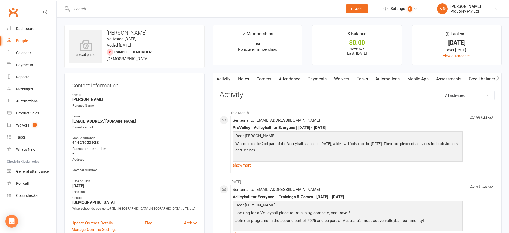
click at [317, 79] on link "Payments" at bounding box center [317, 79] width 27 height 12
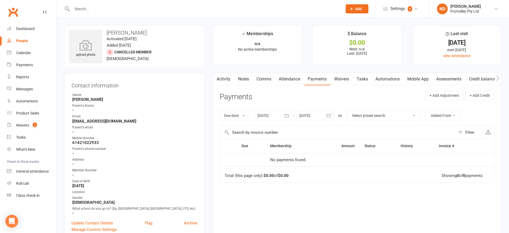
click at [291, 115] on button "button" at bounding box center [287, 116] width 10 height 10
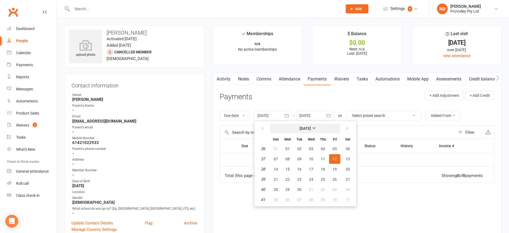
click at [300, 125] on button "[DATE]" at bounding box center [305, 128] width 70 height 10
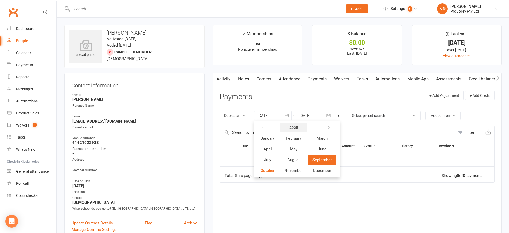
click at [298, 128] on strong "2025" at bounding box center [293, 127] width 9 height 4
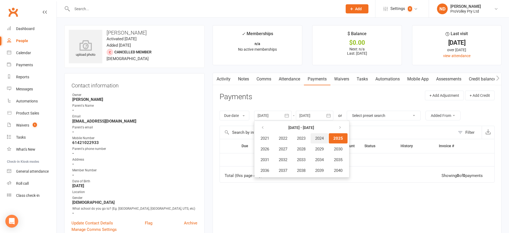
click at [316, 138] on button "2024" at bounding box center [320, 138] width 18 height 10
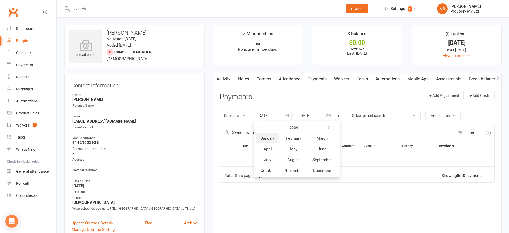
click at [263, 142] on button "January" at bounding box center [267, 138] width 23 height 10
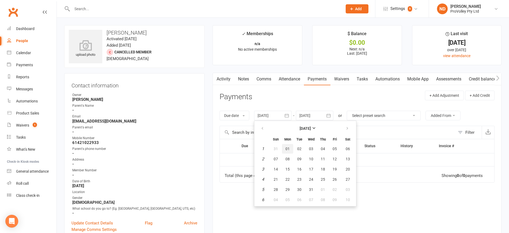
click at [290, 149] on span "01" at bounding box center [287, 148] width 4 height 4
type input "[DATE]"
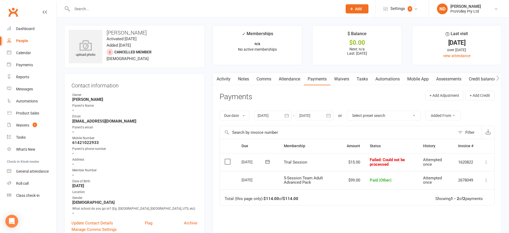
click at [476, 79] on link "Credit balance" at bounding box center [482, 79] width 35 height 12
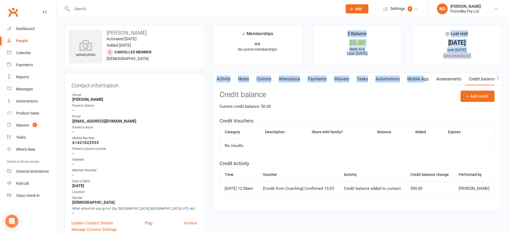
drag, startPoint x: 329, startPoint y: 57, endPoint x: 457, endPoint y: 83, distance: 130.8
click at [451, 83] on main "✓ Memberships n/a No active memberships $ Balance $0.00 Next: n/a Last: 1 Apr 2…" at bounding box center [357, 120] width 297 height 191
click at [480, 95] on button "+ Add credit" at bounding box center [478, 96] width 34 height 11
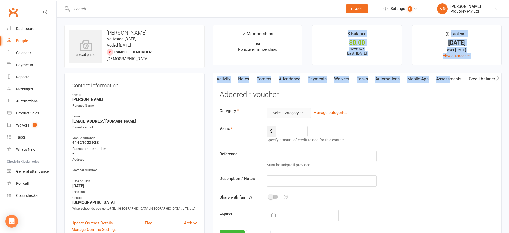
click at [307, 111] on button "Select Category" at bounding box center [289, 112] width 44 height 11
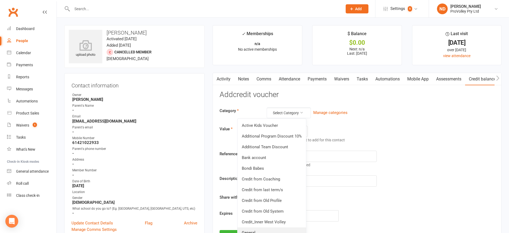
drag, startPoint x: 279, startPoint y: 228, endPoint x: 277, endPoint y: 217, distance: 11.4
click at [279, 228] on link "General" at bounding box center [272, 232] width 69 height 11
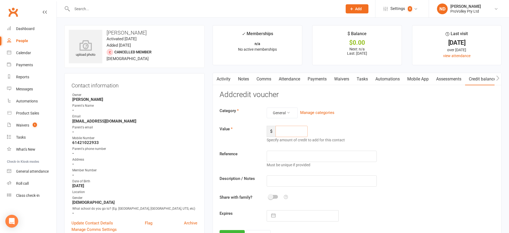
click at [291, 132] on input "number" at bounding box center [292, 131] width 32 height 11
type input "15"
click at [296, 153] on input "text" at bounding box center [322, 155] width 110 height 11
paste input "Apr 1 2024—Apr 30 2024"
type input "Apr 1 2024—Apr 30 2024"
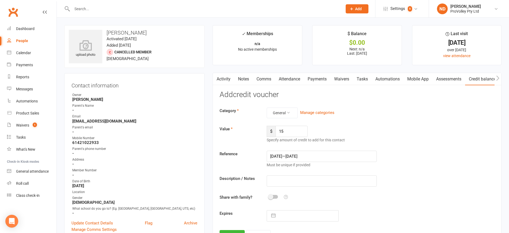
click at [287, 187] on div "Category General Manage categories Value $ 15 Specify amount of credit to add f…" at bounding box center [357, 164] width 275 height 114
click at [284, 186] on input "text" at bounding box center [322, 180] width 110 height 11
type input "Trial"
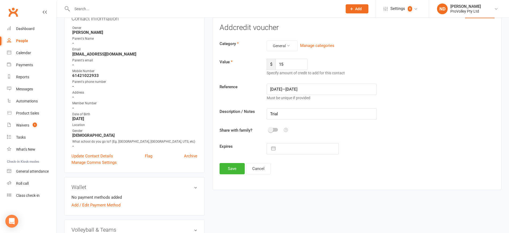
click at [310, 145] on input "text" at bounding box center [308, 148] width 60 height 11
select select "8"
select select "2025"
select select "9"
select select "2025"
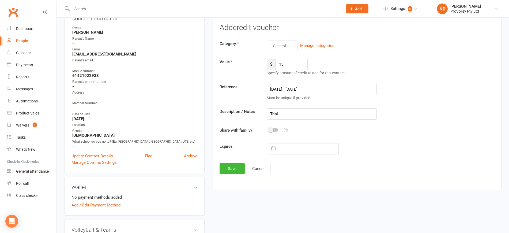
select select "10"
select select "2025"
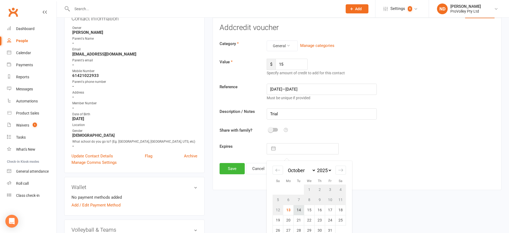
click at [297, 209] on td "14" at bounding box center [299, 210] width 10 height 10
type input "[DATE]"
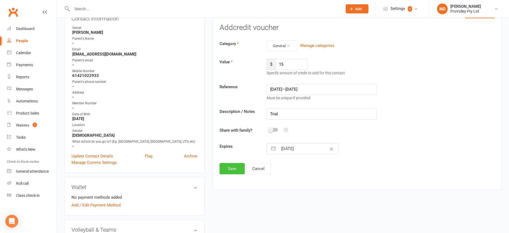
click at [241, 171] on button "Save" at bounding box center [232, 168] width 25 height 11
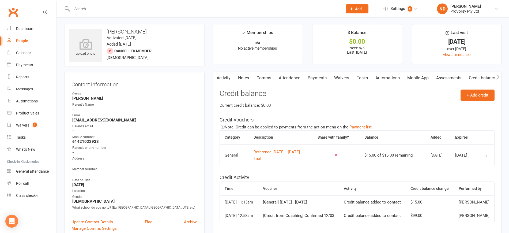
scroll to position [0, 0]
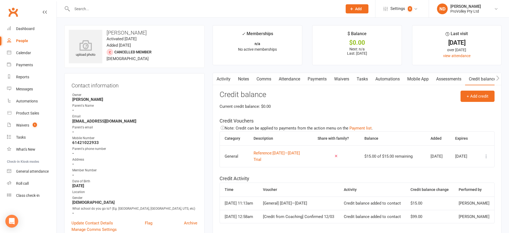
click at [325, 77] on link "Payments" at bounding box center [317, 79] width 27 height 12
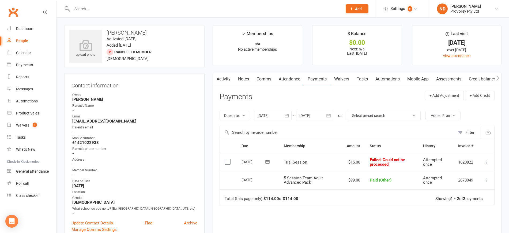
click at [486, 159] on icon at bounding box center [486, 161] width 5 height 5
click at [470, 196] on link "Mark as Paid (Other)" at bounding box center [462, 194] width 53 height 11
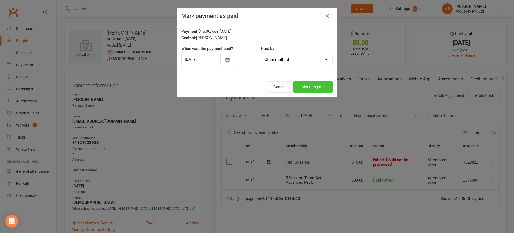
click at [326, 86] on button "Mark as paid" at bounding box center [313, 86] width 40 height 11
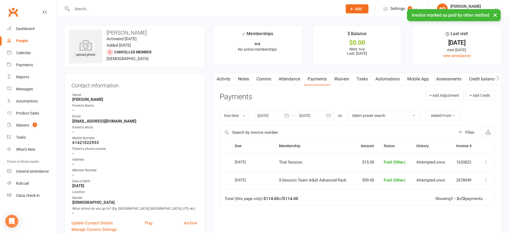
click at [485, 164] on icon at bounding box center [486, 161] width 5 height 5
click at [474, 171] on link "Change to upcoming" at bounding box center [462, 172] width 53 height 11
click at [482, 159] on td "Mark as Paid (Cash) Mark as Paid (POS) Mark as Paid (Other) Skip Apply credit P…" at bounding box center [486, 162] width 16 height 18
click at [485, 160] on icon at bounding box center [486, 161] width 5 height 5
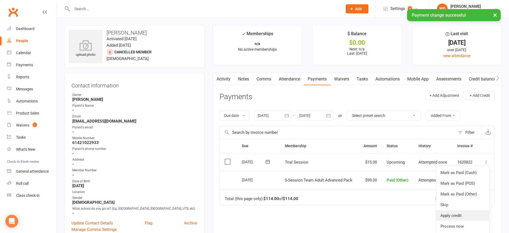
click at [467, 216] on link "Apply credit" at bounding box center [462, 215] width 53 height 11
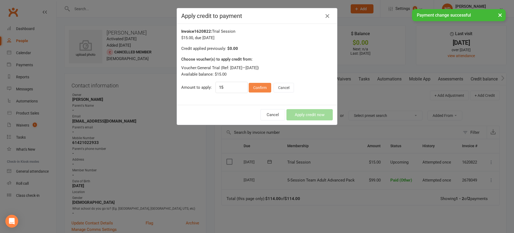
click at [266, 89] on button "Confirm" at bounding box center [260, 88] width 22 height 10
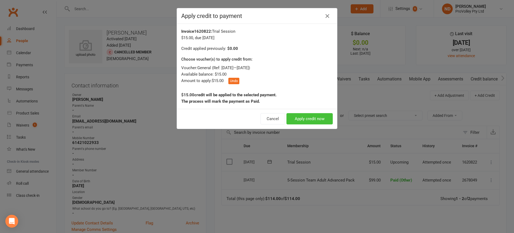
click at [308, 120] on button "Apply credit now" at bounding box center [310, 118] width 46 height 11
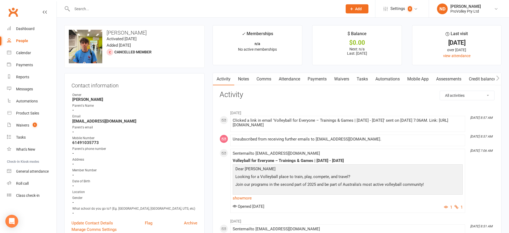
click at [321, 76] on link "Payments" at bounding box center [317, 79] width 27 height 12
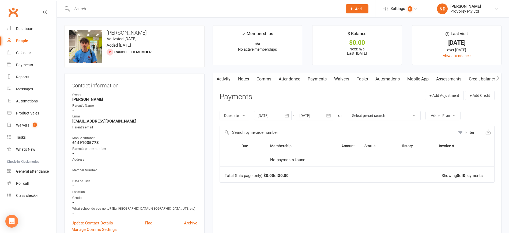
drag, startPoint x: 287, startPoint y: 113, endPoint x: 292, endPoint y: 114, distance: 5.5
click at [288, 113] on icon "button" at bounding box center [286, 115] width 5 height 5
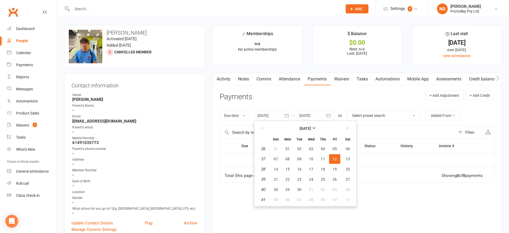
click at [307, 122] on th "[DATE]" at bounding box center [305, 128] width 70 height 12
click at [307, 126] on strong "[DATE]" at bounding box center [305, 128] width 11 height 4
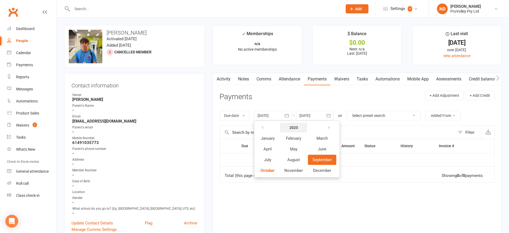
click at [303, 127] on button "2025" at bounding box center [293, 128] width 27 height 10
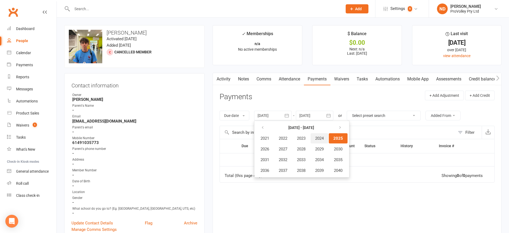
click at [323, 135] on button "2024" at bounding box center [320, 138] width 18 height 10
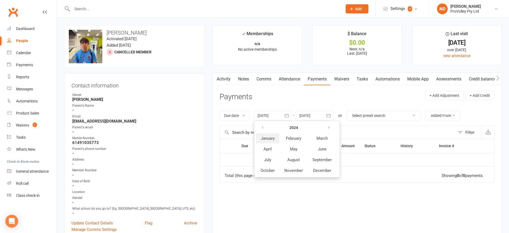
click at [273, 140] on span "January" at bounding box center [268, 138] width 14 height 5
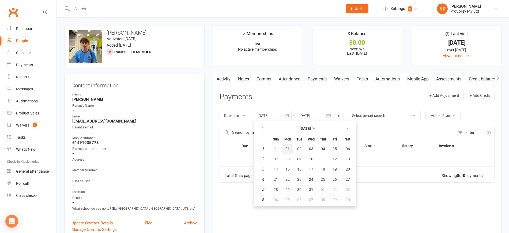
click at [289, 150] on span "01" at bounding box center [287, 148] width 4 height 4
type input "[DATE]"
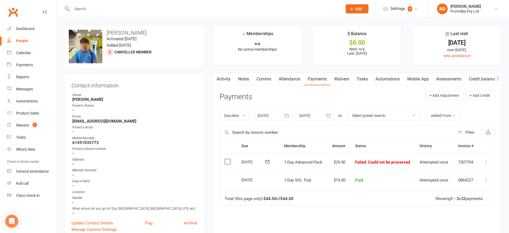
click at [483, 76] on link "Credit balance" at bounding box center [482, 79] width 35 height 12
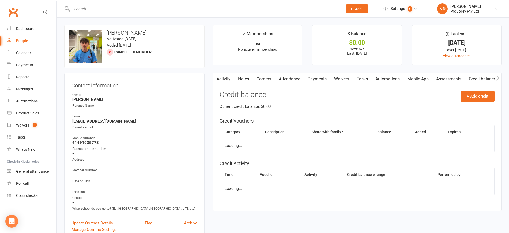
scroll to position [0, 1]
drag, startPoint x: 483, startPoint y: 76, endPoint x: 381, endPoint y: 109, distance: 107.5
click at [383, 107] on div "Activity Notes Comms Attendance Payments Waivers Tasks Automations Mobile App A…" at bounding box center [357, 142] width 289 height 138
click at [481, 100] on button "+ Add credit" at bounding box center [478, 96] width 34 height 11
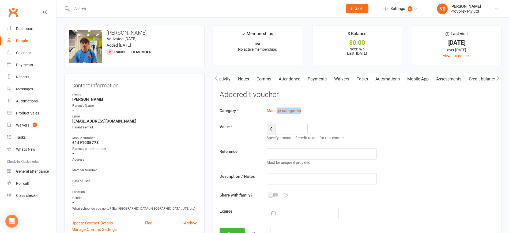
drag, startPoint x: 379, startPoint y: 114, endPoint x: 314, endPoint y: 119, distance: 65.8
click at [314, 118] on div "Category Manage categories Value $ Specify amount of credit to add for this con…" at bounding box center [357, 163] width 275 height 112
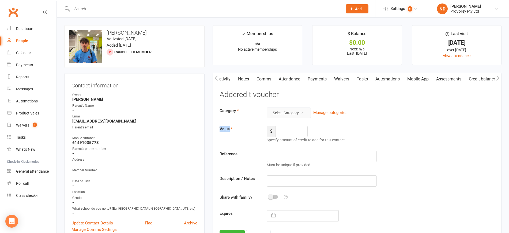
click at [296, 112] on button "Select Category" at bounding box center [289, 112] width 44 height 11
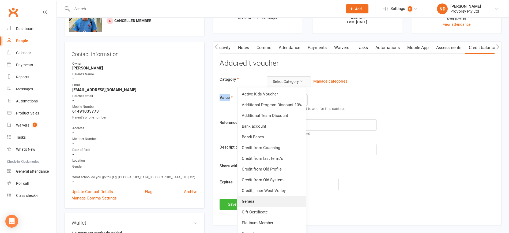
scroll to position [67, 0]
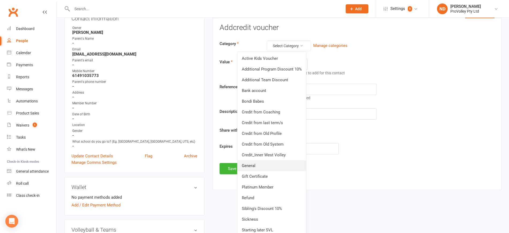
click at [266, 167] on link "General" at bounding box center [272, 165] width 69 height 11
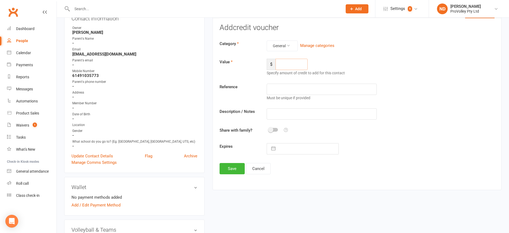
click at [291, 65] on input "number" at bounding box center [292, 64] width 32 height 11
type input "29.5"
click at [296, 85] on input "text" at bounding box center [322, 89] width 110 height 11
paste input "Apr 22 2024—Jun 30 2024"
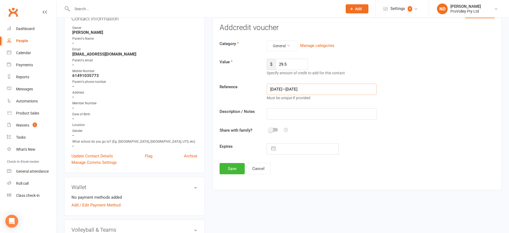
type input "Apr 22 2024—Jun 30 2024"
click at [297, 115] on input "text" at bounding box center [322, 113] width 110 height 11
type input "Credit"
select select "8"
select select "2025"
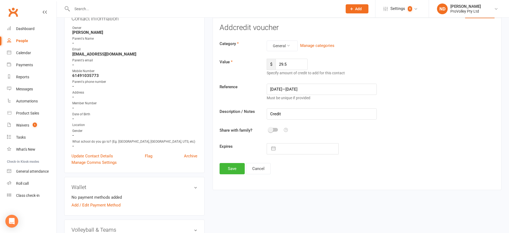
select select "9"
select select "2025"
select select "10"
select select "2025"
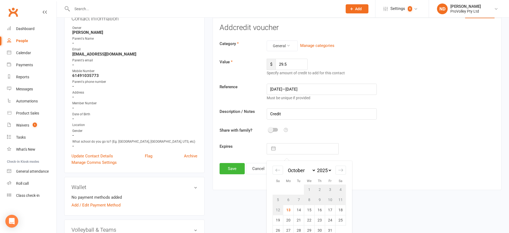
click at [299, 149] on input "text" at bounding box center [308, 148] width 60 height 11
click at [298, 211] on td "14" at bounding box center [299, 210] width 10 height 10
type input "14 Oct 2025"
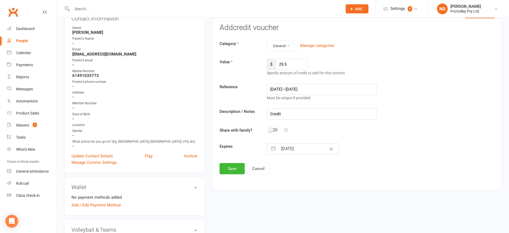
click at [225, 161] on div "Add credit voucher Category General Manage categories Value $ 29.5 Specify amou…" at bounding box center [357, 99] width 275 height 150
click at [231, 167] on button "Save" at bounding box center [232, 168] width 25 height 11
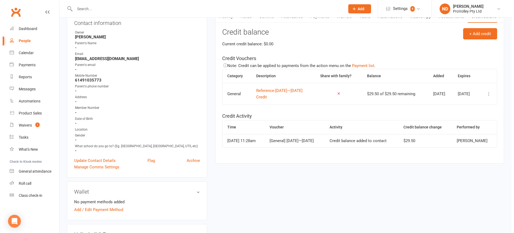
scroll to position [0, 0]
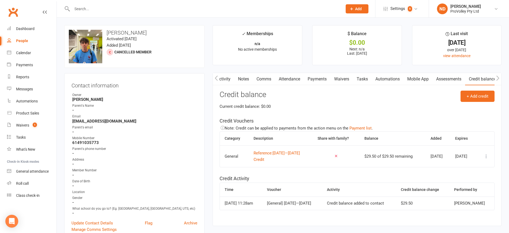
click at [318, 78] on link "Payments" at bounding box center [317, 79] width 27 height 12
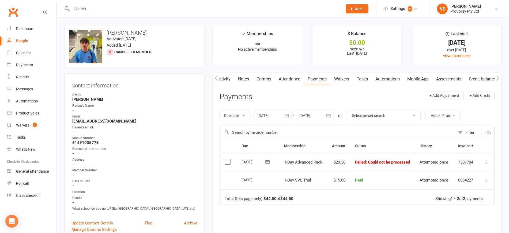
click at [488, 160] on icon at bounding box center [486, 161] width 5 height 5
click at [469, 194] on link "Mark as Paid (Other)" at bounding box center [462, 194] width 53 height 11
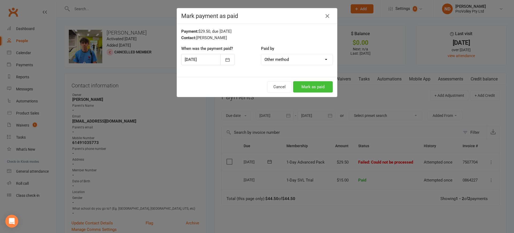
click at [307, 84] on button "Mark as paid" at bounding box center [313, 86] width 40 height 11
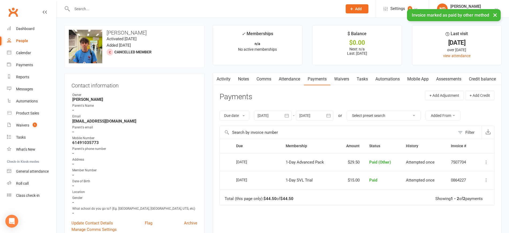
click at [484, 162] on button at bounding box center [486, 162] width 6 height 6
drag, startPoint x: 460, startPoint y: 174, endPoint x: 286, endPoint y: 30, distance: 226.1
click at [461, 174] on link "Change to upcoming" at bounding box center [462, 172] width 53 height 11
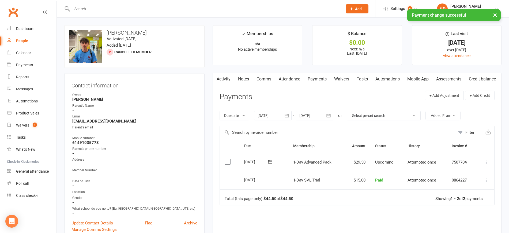
click at [487, 160] on icon at bounding box center [486, 161] width 5 height 5
click at [467, 214] on link "Apply credit" at bounding box center [462, 215] width 53 height 11
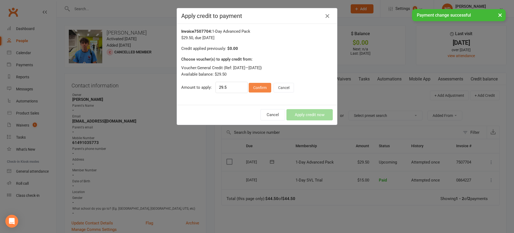
click at [266, 84] on button "Confirm" at bounding box center [260, 88] width 22 height 10
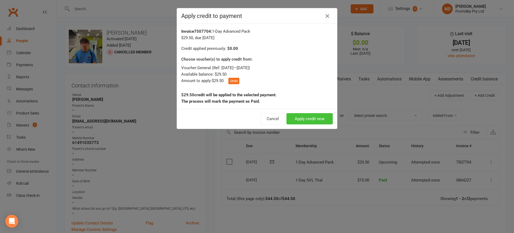
click at [310, 116] on button "Apply credit now" at bounding box center [310, 118] width 46 height 11
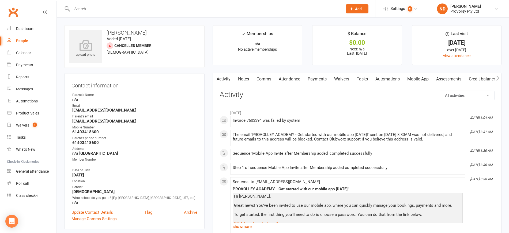
click at [481, 81] on link "Credit balance" at bounding box center [482, 79] width 35 height 12
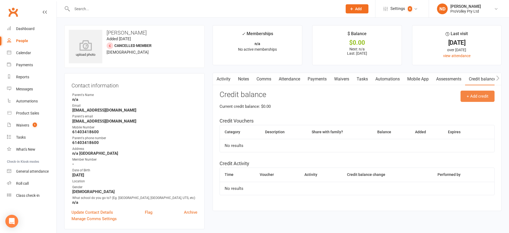
click at [475, 96] on button "+ Add credit" at bounding box center [478, 96] width 34 height 11
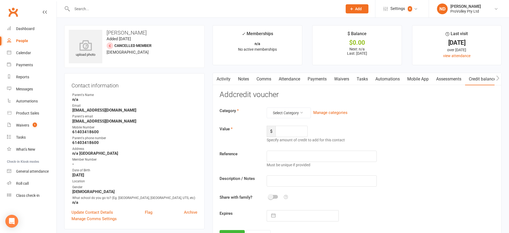
click at [302, 104] on div "Add credit voucher Category Select Category Manage categories Value $ Specify a…" at bounding box center [357, 166] width 275 height 150
click at [303, 110] on button "Select Category" at bounding box center [289, 112] width 44 height 11
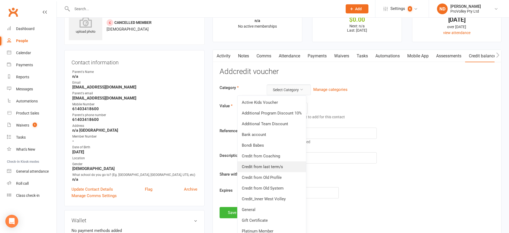
scroll to position [33, 0]
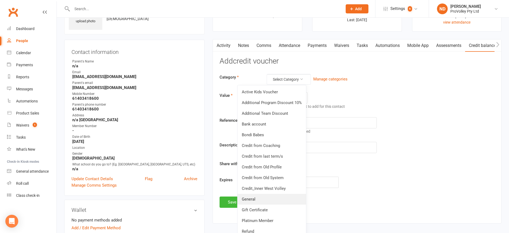
click at [267, 200] on link "General" at bounding box center [272, 199] width 69 height 11
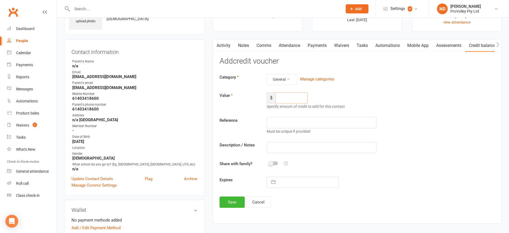
click at [291, 101] on input "number" at bounding box center [292, 97] width 32 height 11
type input "15"
click at [307, 121] on input "text" at bounding box center [322, 122] width 110 height 11
paste input "Apr 21 2024—May 20 2024"
type input "Apr 21 2024—May 20 2024"
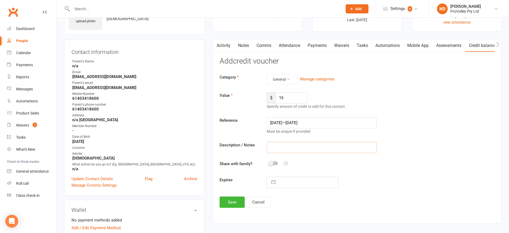
click at [312, 146] on input "text" at bounding box center [322, 147] width 110 height 11
type input "Trial"
select select "8"
select select "2025"
select select "9"
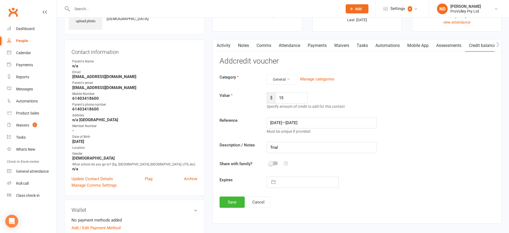
select select "2025"
select select "10"
select select "2025"
click at [306, 179] on input "text" at bounding box center [308, 182] width 60 height 11
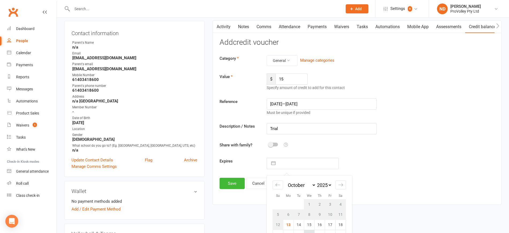
scroll to position [67, 0]
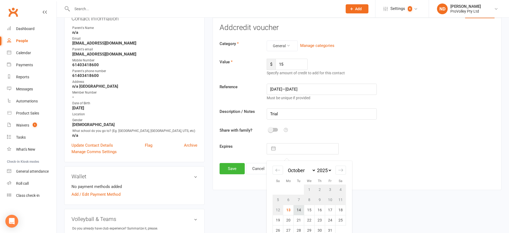
click at [300, 213] on td "14" at bounding box center [299, 210] width 10 height 10
type input "14 Oct 2025"
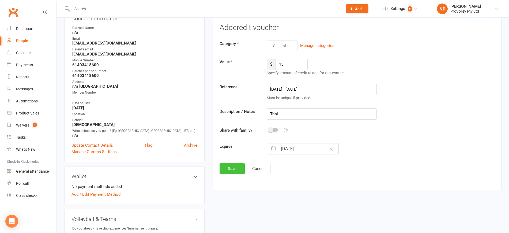
click at [236, 166] on button "Save" at bounding box center [232, 168] width 25 height 11
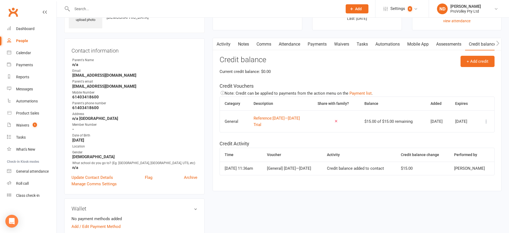
scroll to position [0, 0]
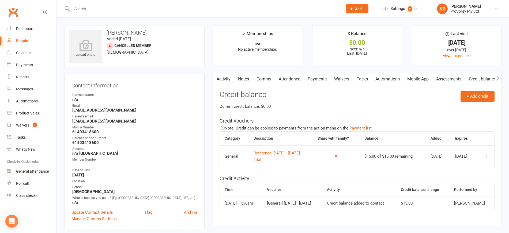
click at [326, 82] on link "Payments" at bounding box center [317, 79] width 27 height 12
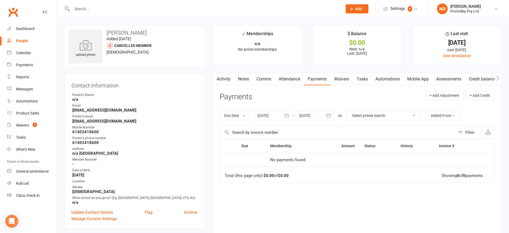
click at [289, 117] on icon "button" at bounding box center [286, 115] width 5 height 5
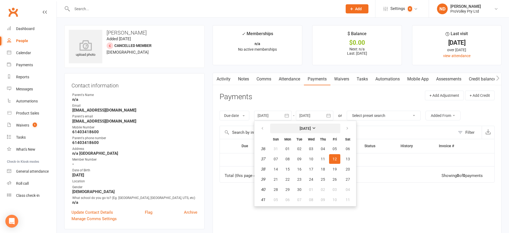
click at [303, 129] on strong "[DATE]" at bounding box center [305, 128] width 11 height 4
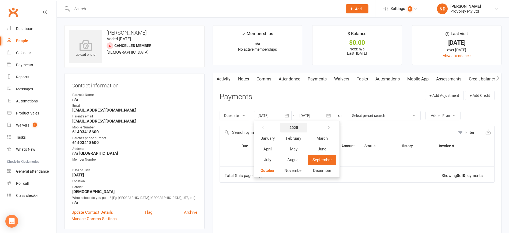
click at [298, 128] on strong "2025" at bounding box center [293, 127] width 9 height 4
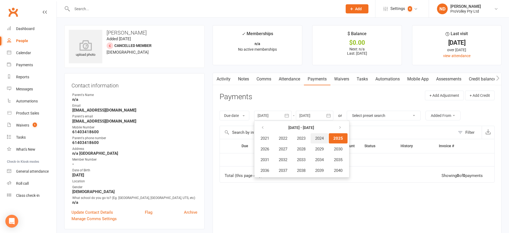
click at [320, 139] on span "2024" at bounding box center [319, 138] width 9 height 5
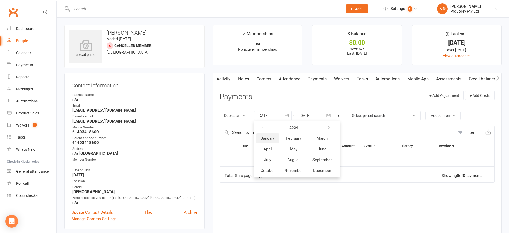
click at [261, 138] on button "January" at bounding box center [267, 138] width 23 height 10
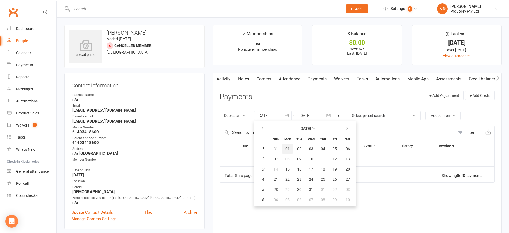
click at [290, 149] on span "01" at bounding box center [287, 148] width 4 height 4
type input "[DATE]"
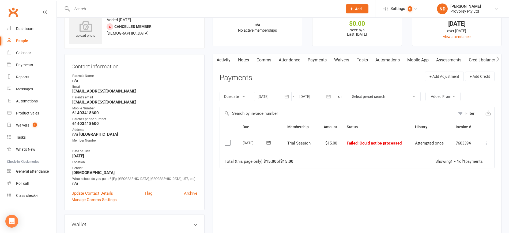
scroll to position [33, 0]
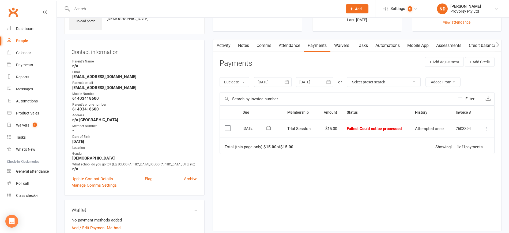
click at [485, 129] on icon at bounding box center [486, 128] width 5 height 5
click at [470, 160] on link "Mark as Paid (Other)" at bounding box center [462, 160] width 53 height 11
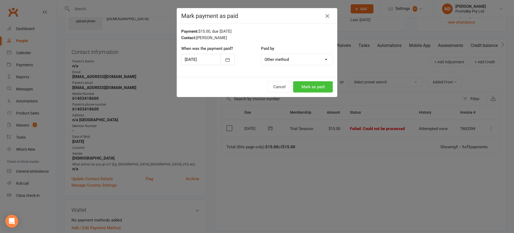
drag, startPoint x: 303, startPoint y: 91, endPoint x: 307, endPoint y: 92, distance: 3.3
click at [307, 92] on button "Mark as paid" at bounding box center [313, 86] width 40 height 11
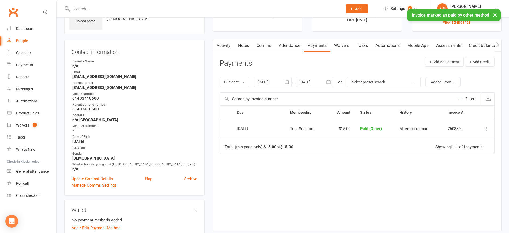
click at [483, 128] on button at bounding box center [486, 128] width 6 height 6
click at [463, 138] on link "Change to upcoming" at bounding box center [462, 139] width 53 height 11
click at [486, 128] on icon at bounding box center [486, 128] width 5 height 5
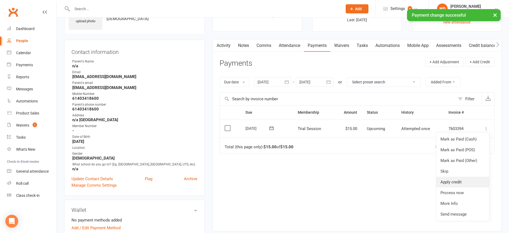
click at [467, 178] on link "Apply credit" at bounding box center [462, 181] width 53 height 11
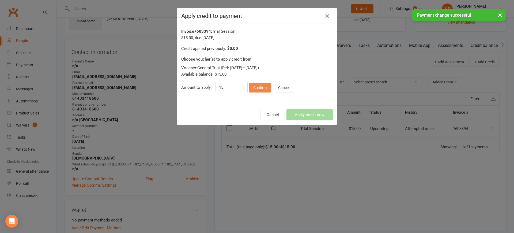
click at [261, 87] on button "Confirm" at bounding box center [260, 88] width 22 height 10
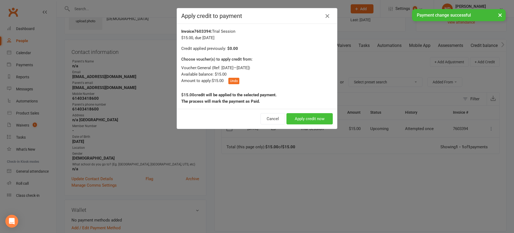
click at [299, 119] on button "Apply credit now" at bounding box center [310, 118] width 46 height 11
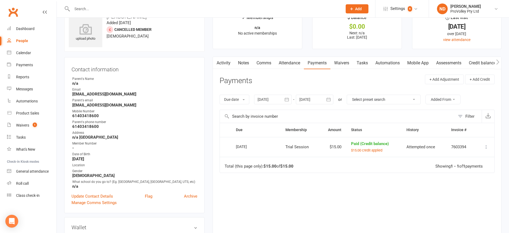
scroll to position [0, 0]
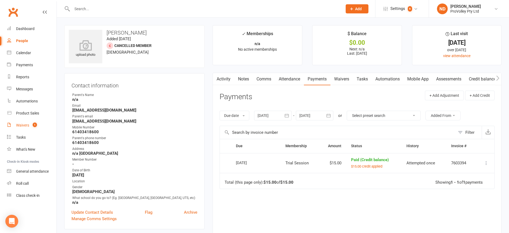
click at [27, 124] on div "Waivers" at bounding box center [22, 125] width 13 height 4
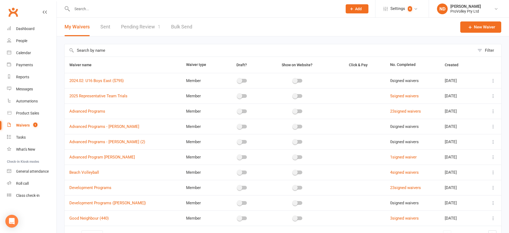
click at [145, 28] on link "Pending Review 1" at bounding box center [140, 27] width 39 height 18
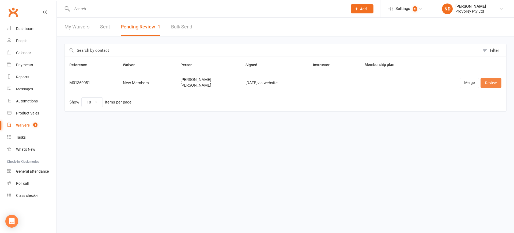
click at [495, 81] on link "Review" at bounding box center [491, 83] width 21 height 10
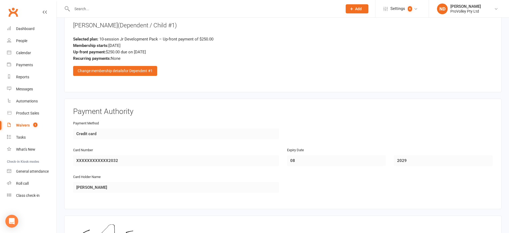
scroll to position [1004, 0]
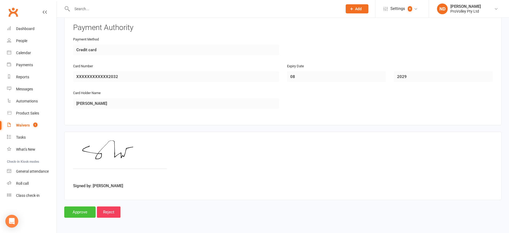
click at [83, 210] on input "Approve" at bounding box center [79, 211] width 31 height 11
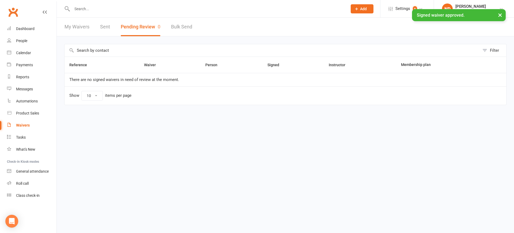
click at [172, 127] on html "Prospect Member Non-attending contact Class / event Appointment Task Membership…" at bounding box center [257, 63] width 514 height 127
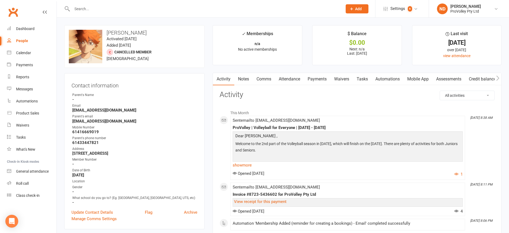
click at [323, 76] on link "Payments" at bounding box center [317, 79] width 27 height 12
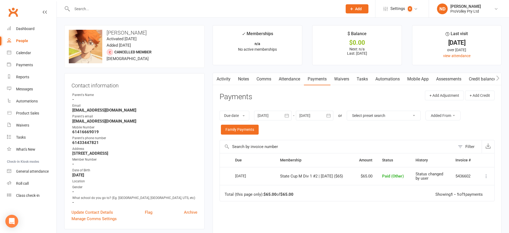
click at [289, 114] on icon "button" at bounding box center [286, 115] width 5 height 5
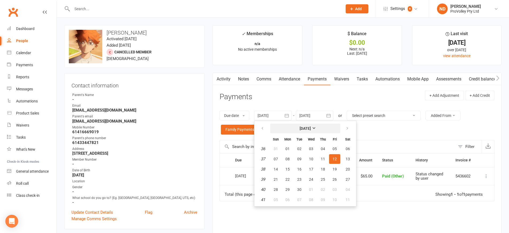
click at [301, 123] on button "[DATE]" at bounding box center [305, 128] width 70 height 10
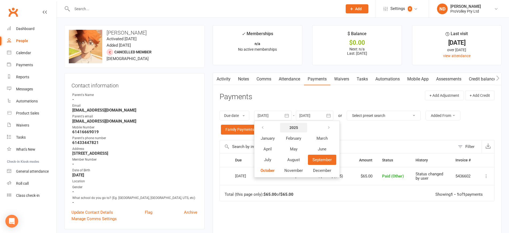
click at [297, 128] on strong "2025" at bounding box center [293, 127] width 9 height 4
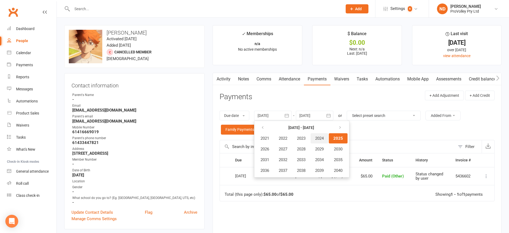
click at [318, 140] on span "2024" at bounding box center [319, 138] width 9 height 5
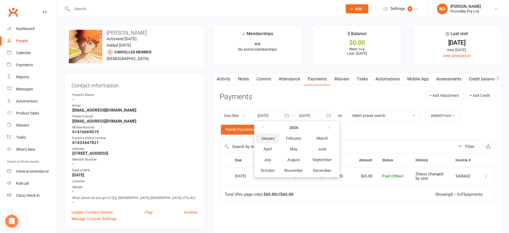
click at [263, 142] on button "January" at bounding box center [267, 138] width 23 height 10
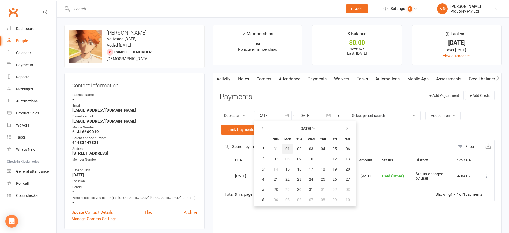
drag, startPoint x: 288, startPoint y: 150, endPoint x: 315, endPoint y: 144, distance: 27.2
click at [289, 150] on span "01" at bounding box center [287, 148] width 4 height 4
type input "[DATE]"
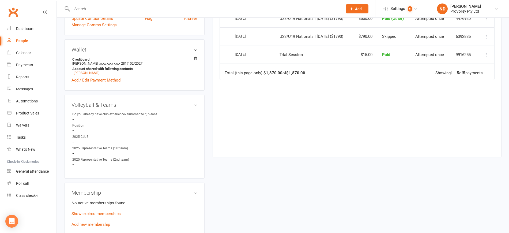
scroll to position [234, 0]
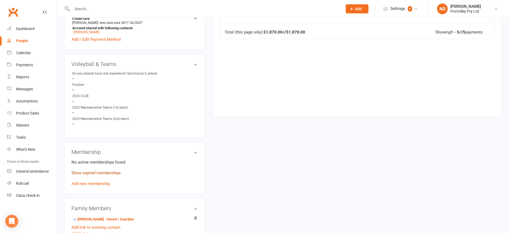
click at [110, 175] on link "Show expired memberships" at bounding box center [95, 172] width 49 height 5
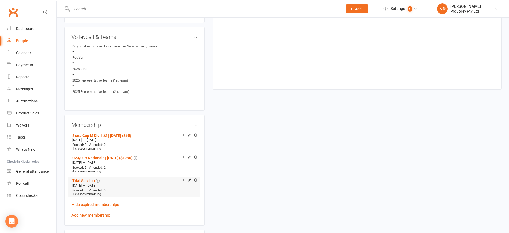
scroll to position [301, 0]
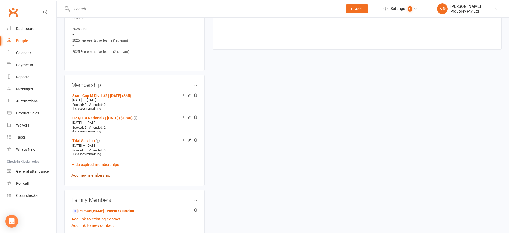
click at [107, 178] on link "Add new membership" at bounding box center [90, 175] width 39 height 5
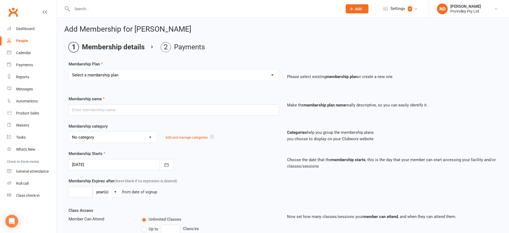
click at [127, 74] on select "Select a membership plan Create new Membership Plan SVL Team 1-Day Trial SVL Te…" at bounding box center [174, 75] width 210 height 11
select select "299"
click at [69, 70] on select "Select a membership plan Create new Membership Plan SVL Team 1-Day Trial SVL Te…" at bounding box center [174, 75] width 210 height 11
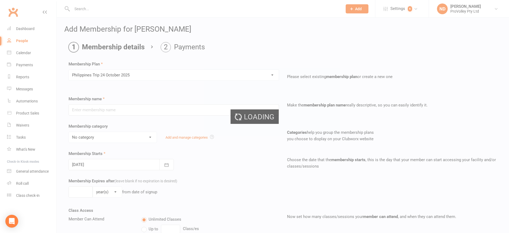
type input "Philippines Trip [DATE]"
select select "22"
type input "2"
select select "2"
type input "1"
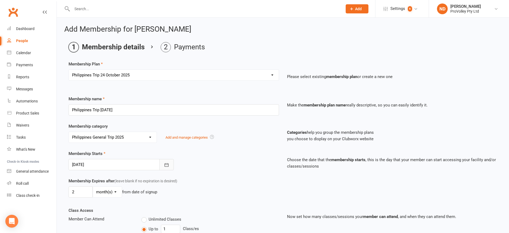
click at [167, 163] on icon "button" at bounding box center [166, 164] width 5 height 5
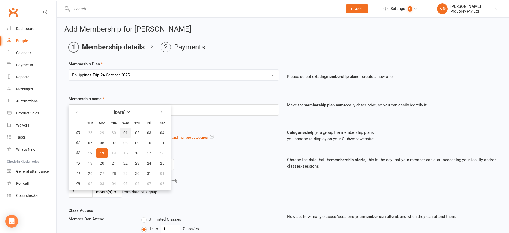
click at [126, 129] on button "01" at bounding box center [125, 133] width 11 height 10
type input "[DATE]"
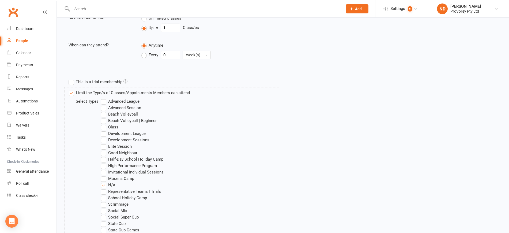
scroll to position [360, 0]
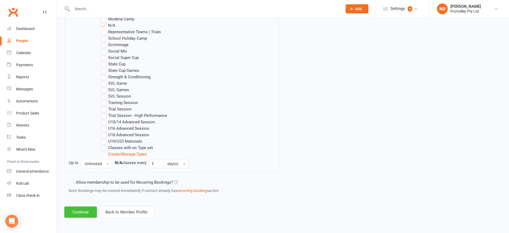
click at [77, 210] on button "Continue" at bounding box center [80, 211] width 33 height 11
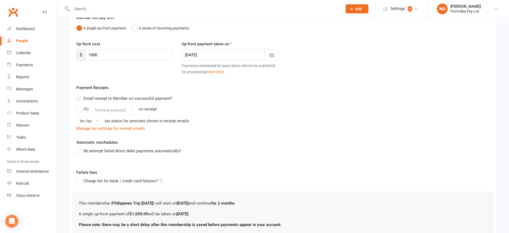
scroll to position [97, 0]
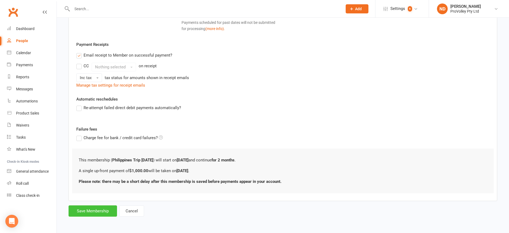
click at [85, 210] on button "Save Membership" at bounding box center [93, 210] width 48 height 11
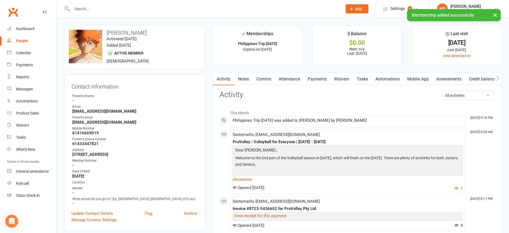
click at [320, 75] on link "Payments" at bounding box center [317, 79] width 27 height 12
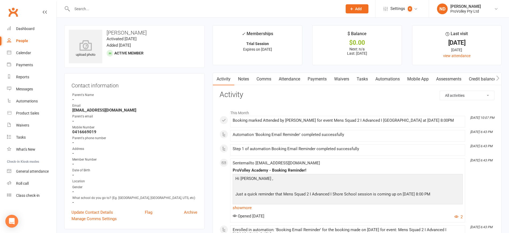
click at [316, 81] on link "Payments" at bounding box center [317, 79] width 27 height 12
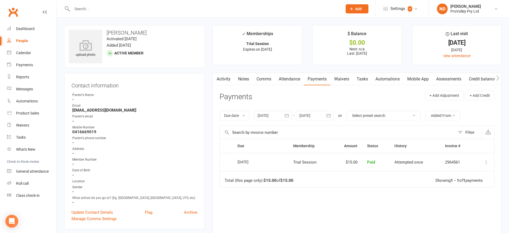
click at [288, 114] on icon "button" at bounding box center [286, 115] width 5 height 5
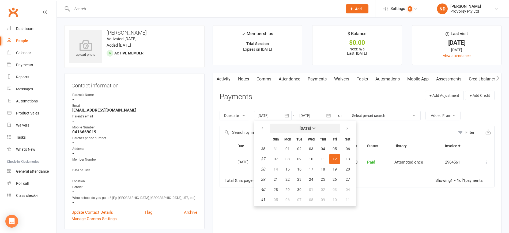
click at [301, 125] on button "[DATE]" at bounding box center [305, 128] width 70 height 10
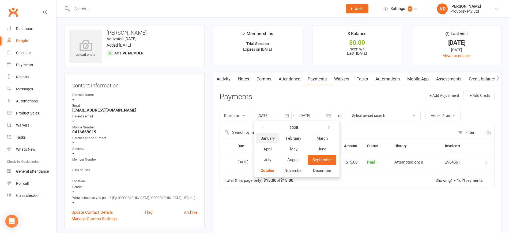
click at [272, 139] on span "January" at bounding box center [268, 138] width 14 height 5
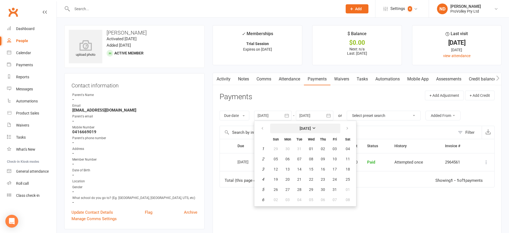
click at [304, 130] on strong "[DATE]" at bounding box center [305, 128] width 11 height 4
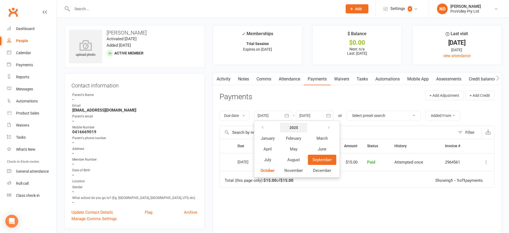
click at [295, 128] on strong "2025" at bounding box center [293, 127] width 9 height 4
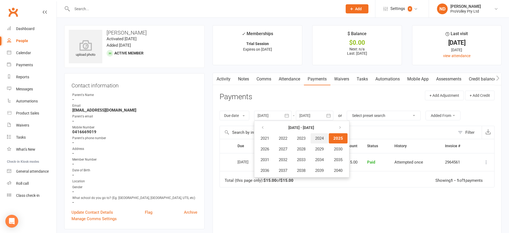
click at [321, 138] on span "2024" at bounding box center [319, 138] width 9 height 5
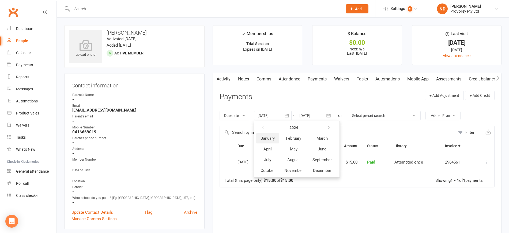
click at [270, 138] on span "January" at bounding box center [268, 138] width 14 height 5
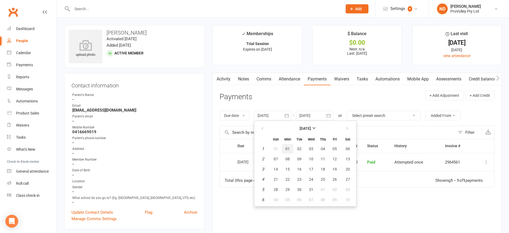
drag, startPoint x: 286, startPoint y: 150, endPoint x: 290, endPoint y: 149, distance: 4.8
click at [286, 150] on button "01" at bounding box center [287, 149] width 11 height 10
type input "[DATE]"
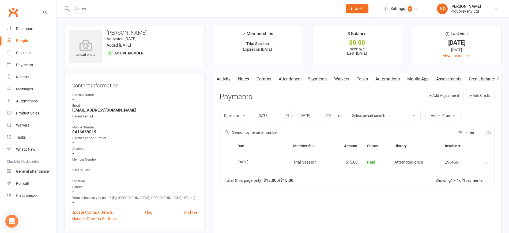
click at [447, 78] on link "Assessments" at bounding box center [448, 79] width 33 height 12
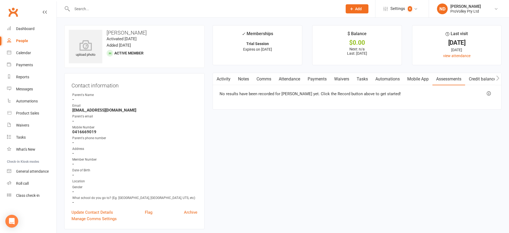
drag, startPoint x: 416, startPoint y: 79, endPoint x: 398, endPoint y: 89, distance: 20.6
click at [416, 79] on link "Mobile App" at bounding box center [418, 79] width 29 height 12
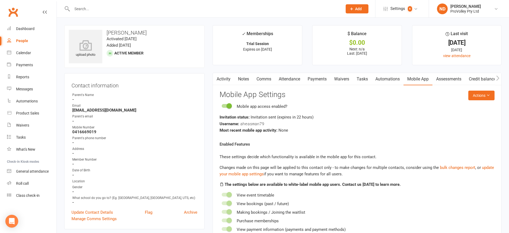
click at [225, 104] on div at bounding box center [226, 106] width 9 height 4
click at [222, 105] on input "checkbox" at bounding box center [222, 105] width 0 height 0
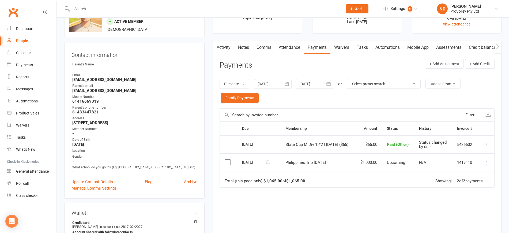
scroll to position [67, 0]
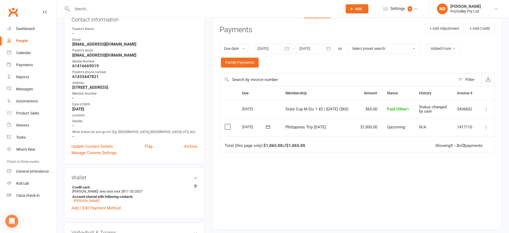
drag, startPoint x: 343, startPoint y: 131, endPoint x: 284, endPoint y: 132, distance: 58.7
click at [284, 132] on td "Philippines Trip [DATE]" at bounding box center [318, 127] width 74 height 18
copy span "Philippines Trip [DATE]"
drag, startPoint x: 101, startPoint y: 63, endPoint x: 77, endPoint y: 66, distance: 24.0
click at [77, 66] on strong "61416669019" at bounding box center [134, 65] width 125 height 5
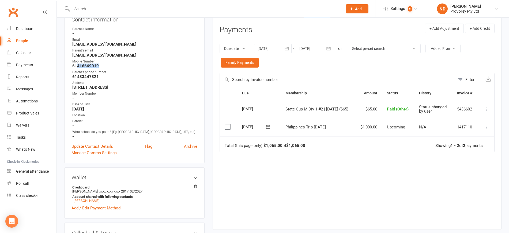
copy strong "416669019"
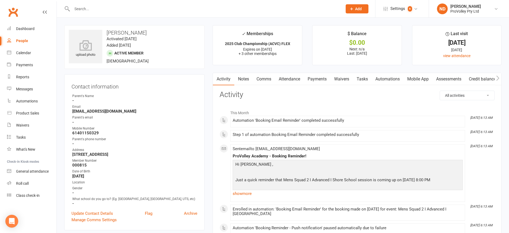
click at [315, 77] on link "Payments" at bounding box center [317, 79] width 27 height 12
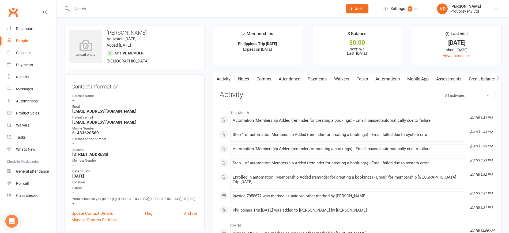
click at [312, 75] on link "Payments" at bounding box center [317, 79] width 27 height 12
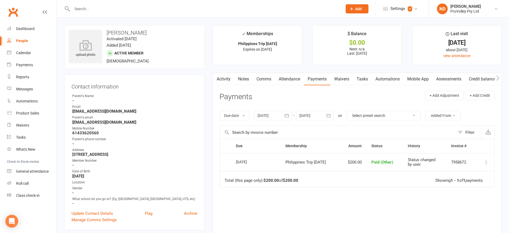
click at [288, 113] on icon "button" at bounding box center [286, 115] width 5 height 5
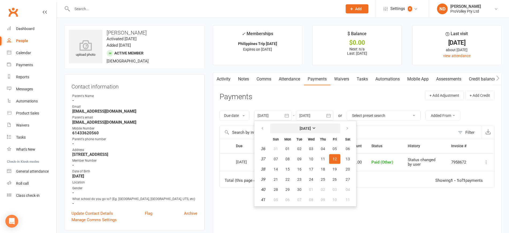
click at [300, 129] on strong "[DATE]" at bounding box center [305, 128] width 11 height 4
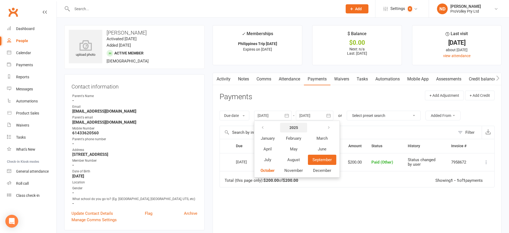
click at [295, 128] on strong "2025" at bounding box center [293, 127] width 9 height 4
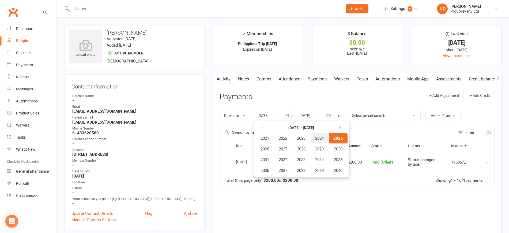
click at [324, 139] on span "2024" at bounding box center [319, 138] width 9 height 5
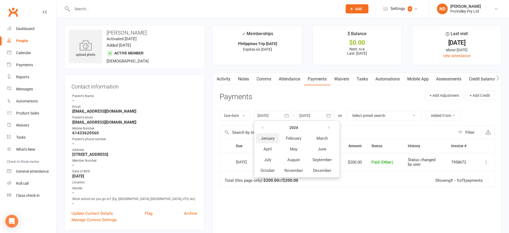
click at [266, 141] on button "January" at bounding box center [267, 138] width 23 height 10
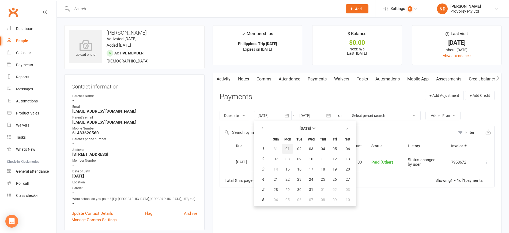
drag, startPoint x: 286, startPoint y: 146, endPoint x: 319, endPoint y: 147, distance: 32.4
click at [287, 146] on span "01" at bounding box center [287, 148] width 4 height 4
type input "[DATE]"
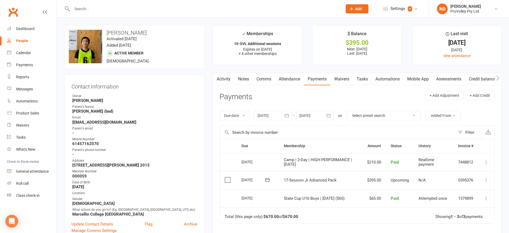
click at [25, 42] on div "People" at bounding box center [22, 41] width 12 height 4
select select "100"
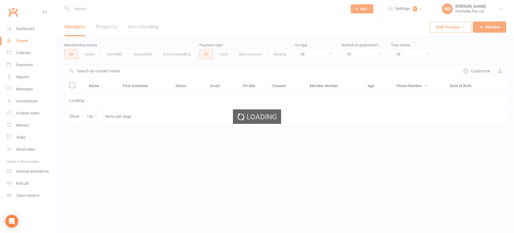
click at [117, 72] on div "Loading" at bounding box center [257, 116] width 514 height 233
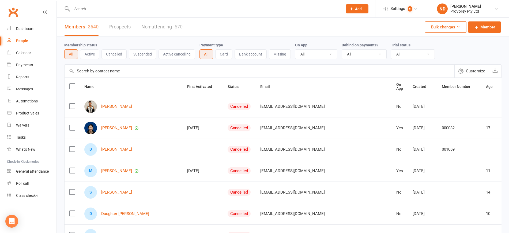
click at [115, 69] on input "text" at bounding box center [260, 71] width 390 height 13
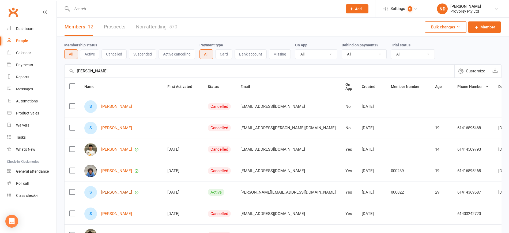
type input "[PERSON_NAME]"
click at [121, 192] on link "[PERSON_NAME]" at bounding box center [116, 192] width 31 height 5
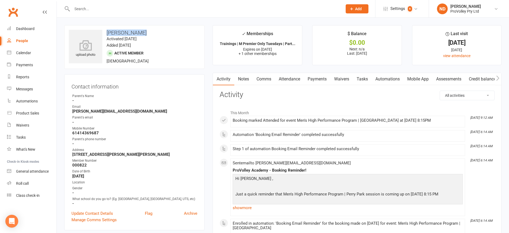
drag, startPoint x: 146, startPoint y: 29, endPoint x: 106, endPoint y: 35, distance: 40.1
click at [106, 35] on div "upload photo [PERSON_NAME] Activated [DATE] Added [DATE] Active member [DEMOGRA…" at bounding box center [134, 47] width 140 height 44
copy h3 "[PERSON_NAME]"
click at [315, 76] on link "Payments" at bounding box center [317, 79] width 27 height 12
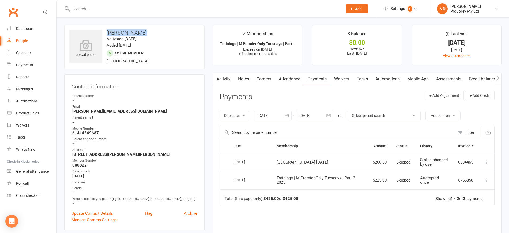
drag, startPoint x: 336, startPoint y: 163, endPoint x: 274, endPoint y: 162, distance: 61.9
click at [274, 162] on td "[GEOGRAPHIC_DATA] [DATE]" at bounding box center [320, 162] width 96 height 18
copy span "[GEOGRAPHIC_DATA] [DATE]"
drag, startPoint x: 103, startPoint y: 133, endPoint x: 76, endPoint y: 135, distance: 27.7
click at [76, 135] on strong "61414369687" at bounding box center [134, 132] width 125 height 5
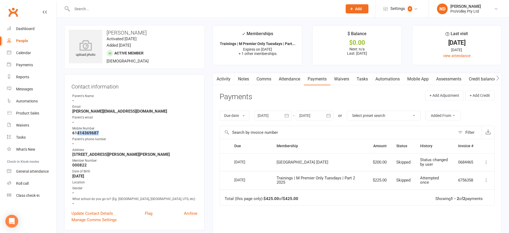
copy strong "414369687"
click at [25, 38] on link "People" at bounding box center [32, 41] width 50 height 12
select select "100"
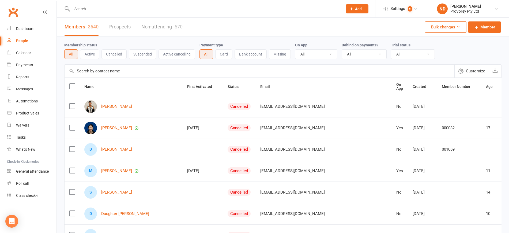
click at [119, 70] on input "text" at bounding box center [260, 71] width 390 height 13
paste input "[PERSON_NAME]"
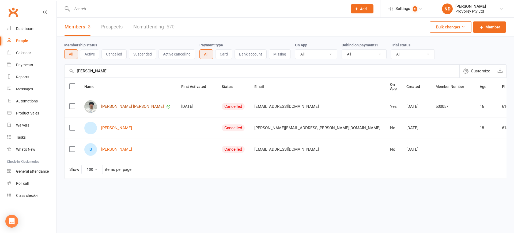
type input "[PERSON_NAME]"
click at [117, 106] on link "[PERSON_NAME] [PERSON_NAME]" at bounding box center [132, 106] width 63 height 5
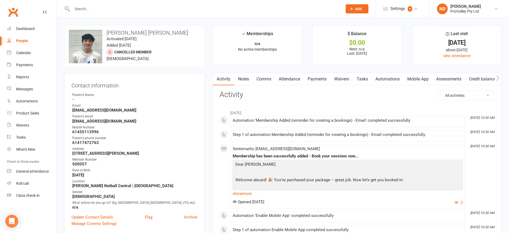
click at [323, 76] on link "Payments" at bounding box center [317, 79] width 27 height 12
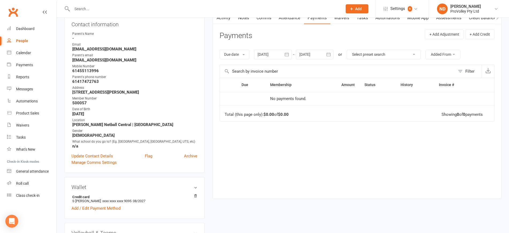
scroll to position [67, 0]
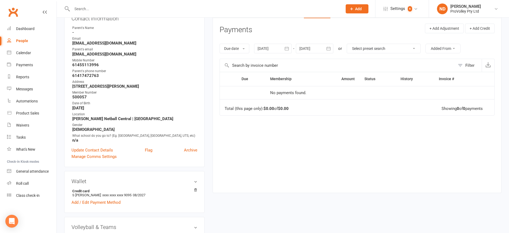
click at [285, 49] on icon "button" at bounding box center [286, 48] width 5 height 5
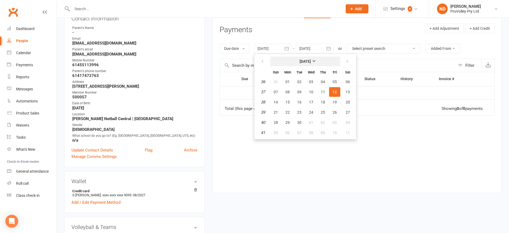
click at [298, 58] on button "[DATE]" at bounding box center [305, 61] width 70 height 10
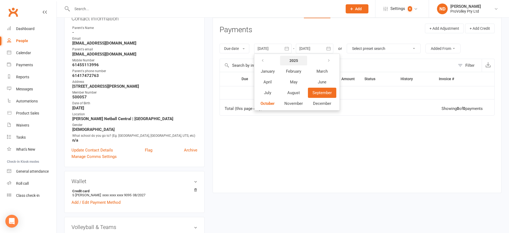
click at [295, 61] on strong "2025" at bounding box center [293, 60] width 9 height 4
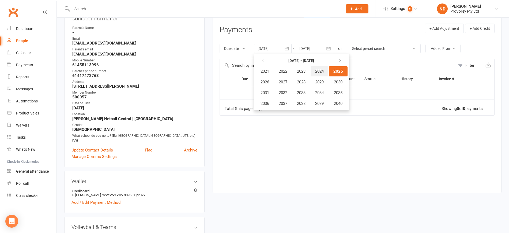
click at [318, 72] on span "2024" at bounding box center [319, 71] width 9 height 5
click at [267, 73] on span "January" at bounding box center [268, 71] width 14 height 5
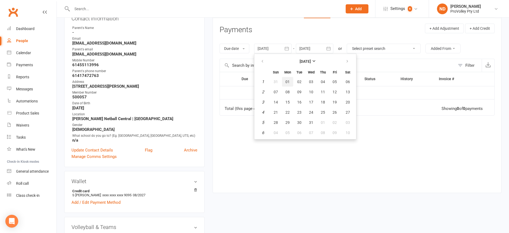
click at [289, 82] on span "01" at bounding box center [287, 82] width 4 height 4
type input "[DATE]"
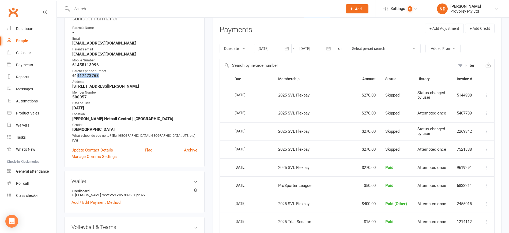
drag, startPoint x: 103, startPoint y: 76, endPoint x: 77, endPoint y: 77, distance: 25.5
click at [77, 77] on strong "61417472763" at bounding box center [134, 75] width 125 height 5
copy strong "417472763"
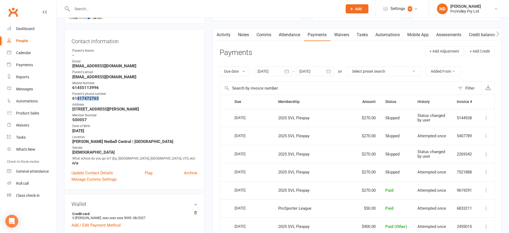
scroll to position [0, 0]
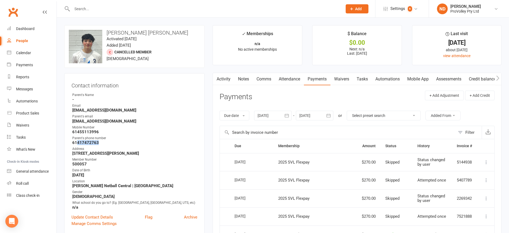
click at [22, 39] on div "People" at bounding box center [22, 41] width 12 height 4
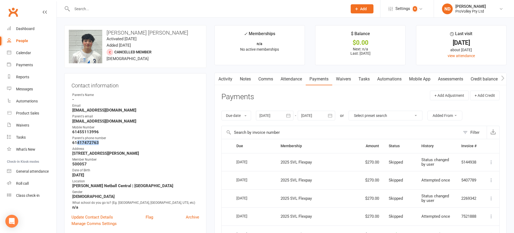
select select "100"
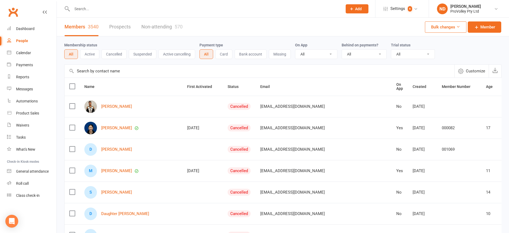
click at [99, 73] on input "text" at bounding box center [260, 71] width 390 height 13
paste input "[PERSON_NAME]"
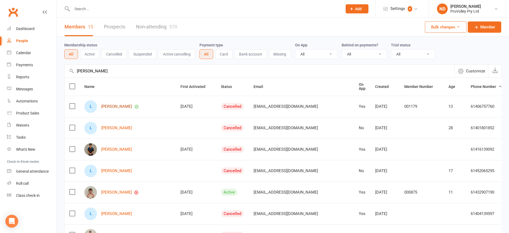
type input "[PERSON_NAME]"
click at [122, 105] on link "[PERSON_NAME]" at bounding box center [116, 106] width 31 height 5
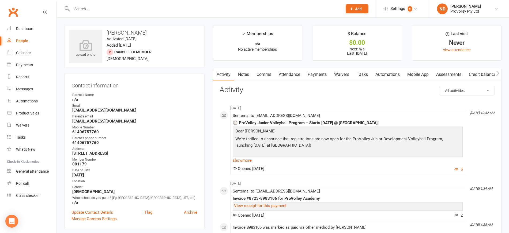
click at [314, 71] on link "Payments" at bounding box center [317, 74] width 27 height 12
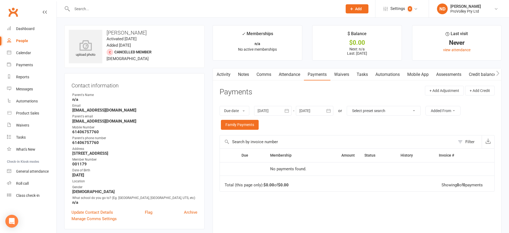
click at [294, 73] on link "Attendance" at bounding box center [289, 74] width 29 height 12
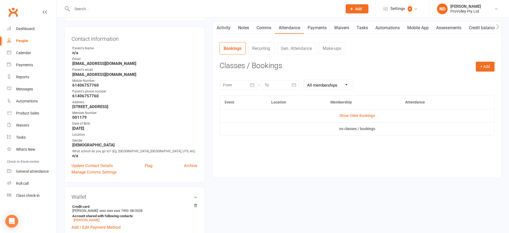
scroll to position [33, 0]
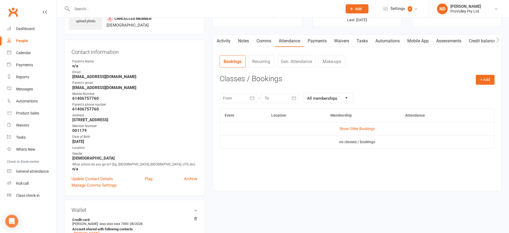
click at [347, 95] on select "All memberships From other Members 2025 SVL Flexpay" at bounding box center [328, 98] width 49 height 10
click at [304, 93] on select "All memberships From other Members 2025 SVL Flexpay" at bounding box center [328, 98] width 49 height 10
click at [349, 96] on select "All memberships From other Members 2025 SVL Flexpay" at bounding box center [328, 98] width 49 height 10
select select "0"
click at [304, 93] on select "All memberships From other Members 2025 SVL Flexpay" at bounding box center [328, 98] width 49 height 10
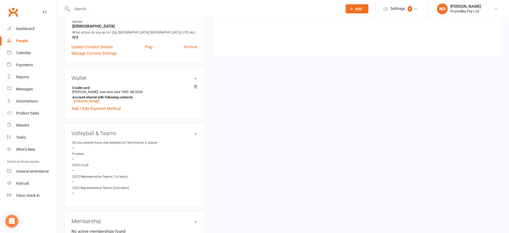
scroll to position [0, 0]
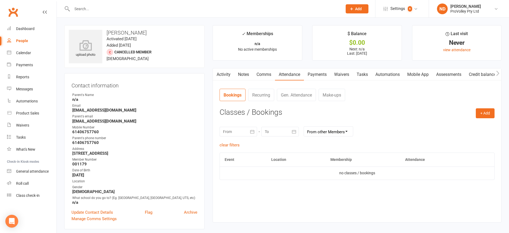
click at [318, 72] on link "Payments" at bounding box center [317, 74] width 27 height 12
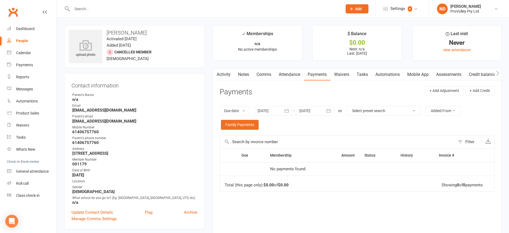
click at [288, 108] on icon "button" at bounding box center [286, 110] width 5 height 5
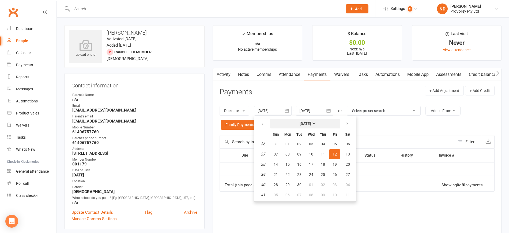
click at [304, 120] on button "[DATE]" at bounding box center [305, 124] width 70 height 10
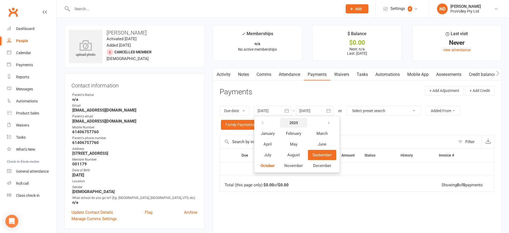
click at [293, 123] on strong "2025" at bounding box center [293, 122] width 9 height 4
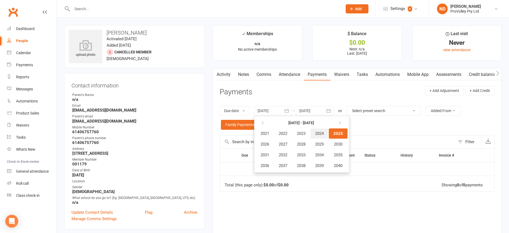
click at [320, 134] on span "2024" at bounding box center [319, 133] width 9 height 5
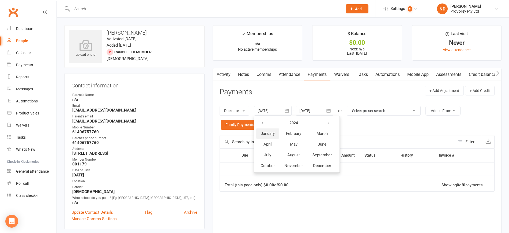
click at [273, 133] on span "January" at bounding box center [268, 133] width 14 height 5
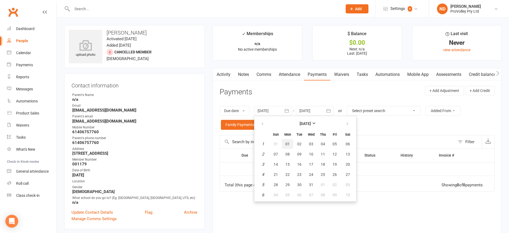
drag, startPoint x: 289, startPoint y: 146, endPoint x: 383, endPoint y: 111, distance: 99.6
click at [290, 145] on span "01" at bounding box center [287, 144] width 4 height 4
type input "[DATE]"
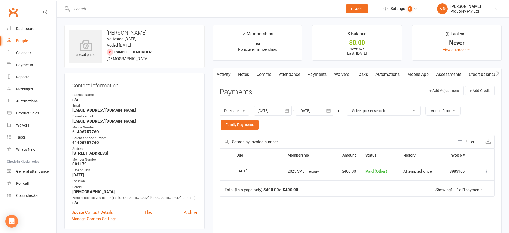
click at [292, 74] on link "Attendance" at bounding box center [289, 74] width 29 height 12
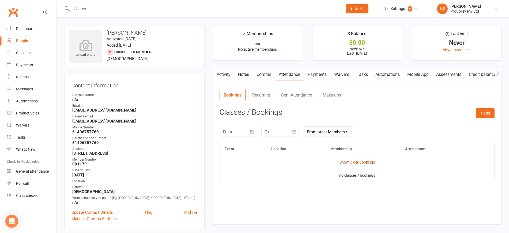
click at [365, 161] on link "Show Older Bookings" at bounding box center [357, 162] width 35 height 4
click at [344, 74] on link "Waivers" at bounding box center [341, 74] width 22 height 12
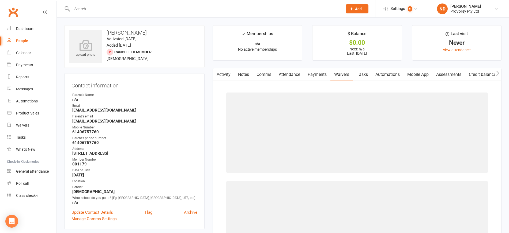
click at [320, 77] on link "Payments" at bounding box center [317, 74] width 27 height 12
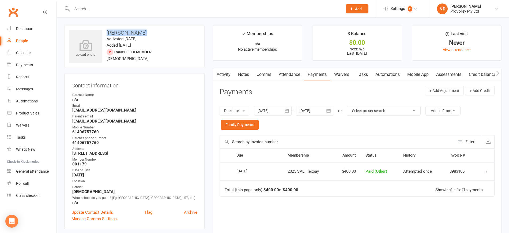
drag, startPoint x: 141, startPoint y: 33, endPoint x: 107, endPoint y: 32, distance: 33.5
click at [107, 32] on h3 "[PERSON_NAME]" at bounding box center [134, 33] width 131 height 6
copy h3 "[PERSON_NAME]"
click at [18, 40] on div "People" at bounding box center [22, 41] width 12 height 4
select select "100"
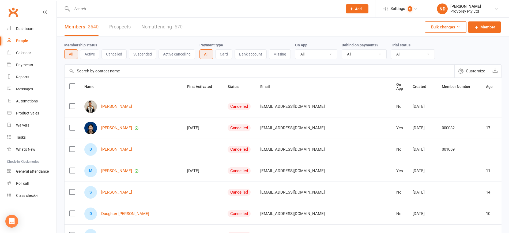
click at [123, 71] on input "text" at bounding box center [260, 71] width 390 height 13
paste input "[PERSON_NAME]"
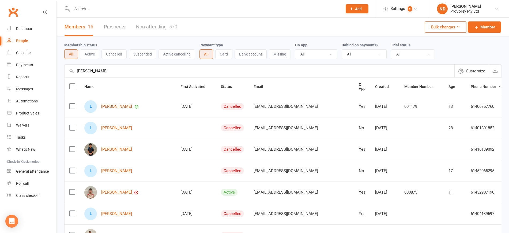
type input "[PERSON_NAME]"
click at [107, 109] on link "[PERSON_NAME]" at bounding box center [116, 106] width 31 height 5
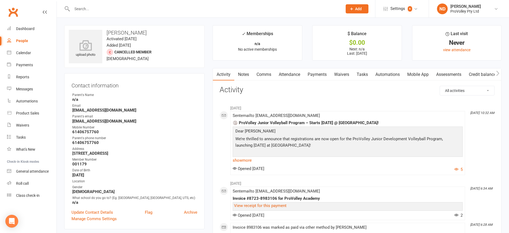
click at [298, 74] on link "Attendance" at bounding box center [289, 74] width 29 height 12
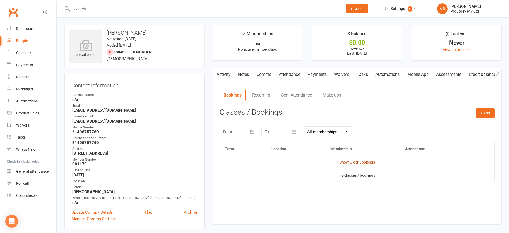
click at [356, 163] on link "Show Older Bookings" at bounding box center [357, 162] width 35 height 4
click at [353, 161] on link "Hide Older Bookings" at bounding box center [356, 162] width 33 height 4
click at [353, 161] on link "Show Older Bookings" at bounding box center [357, 162] width 35 height 4
click at [353, 161] on link "Hide Older Bookings" at bounding box center [356, 162] width 33 height 4
click at [314, 71] on link "Payments" at bounding box center [317, 74] width 27 height 12
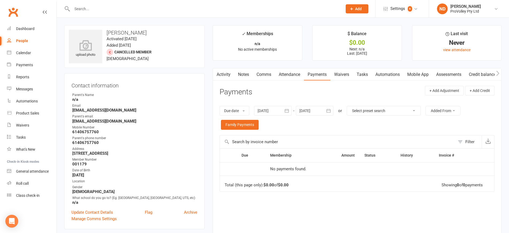
click at [288, 73] on link "Attendance" at bounding box center [289, 74] width 29 height 12
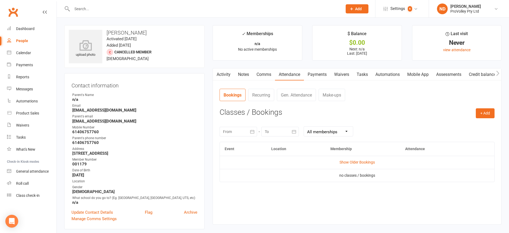
click at [420, 71] on link "Mobile App" at bounding box center [418, 74] width 29 height 12
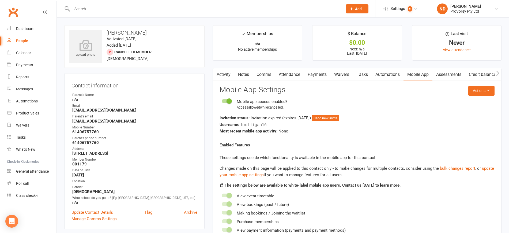
click at [323, 72] on link "Payments" at bounding box center [317, 74] width 27 height 12
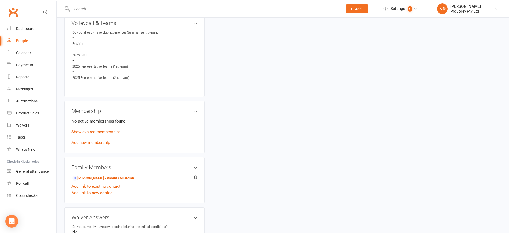
scroll to position [268, 0]
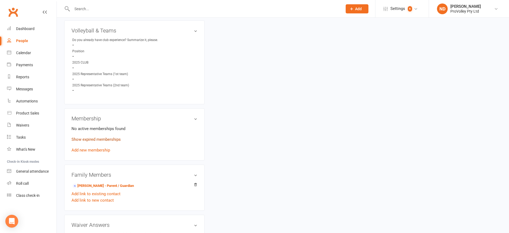
click at [115, 142] on link "Show expired memberships" at bounding box center [95, 139] width 49 height 5
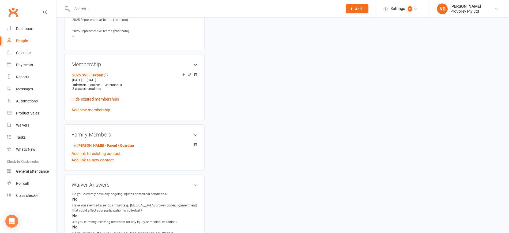
scroll to position [368, 0]
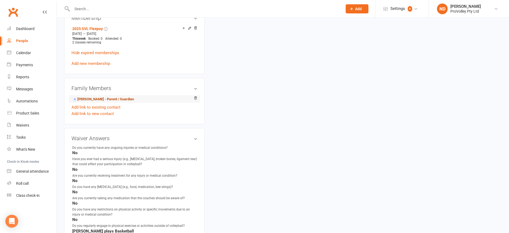
click at [107, 102] on link "[PERSON_NAME] - Parent / Guardian" at bounding box center [103, 99] width 62 height 6
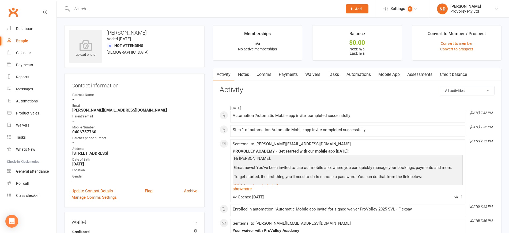
click at [290, 76] on link "Payments" at bounding box center [288, 74] width 27 height 12
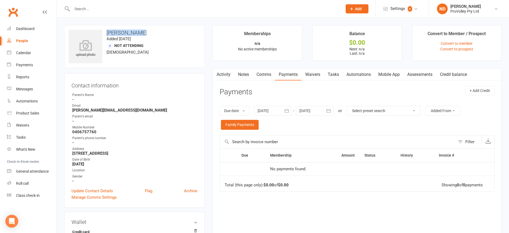
drag, startPoint x: 140, startPoint y: 33, endPoint x: 107, endPoint y: 29, distance: 32.9
click at [107, 30] on h3 "[PERSON_NAME]" at bounding box center [134, 33] width 131 height 6
copy h3 "[PERSON_NAME]"
drag, startPoint x: 25, startPoint y: 40, endPoint x: 34, endPoint y: 46, distance: 10.2
click at [25, 40] on div "People" at bounding box center [22, 41] width 12 height 4
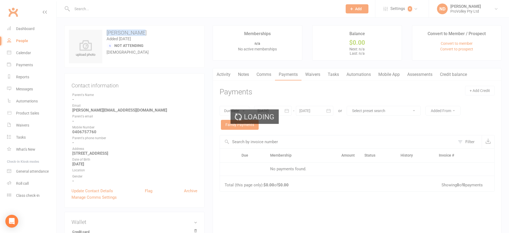
select select "100"
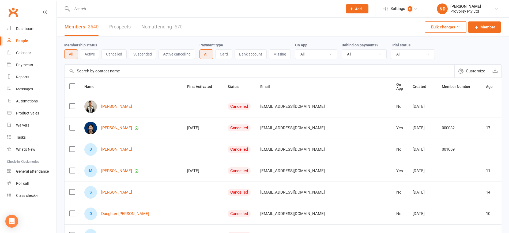
click at [130, 74] on input "text" at bounding box center [260, 71] width 390 height 13
paste input "[PERSON_NAME]"
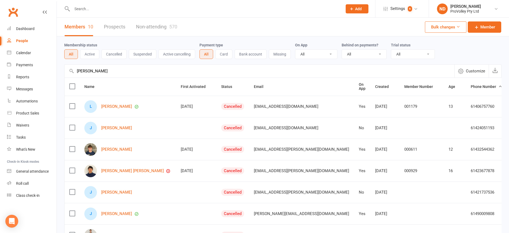
type input "[PERSON_NAME]"
click at [26, 52] on div "Calendar" at bounding box center [23, 53] width 15 height 4
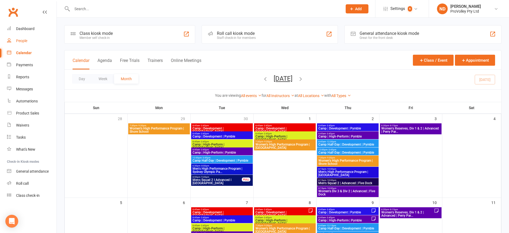
click at [27, 39] on div "People" at bounding box center [21, 41] width 11 height 4
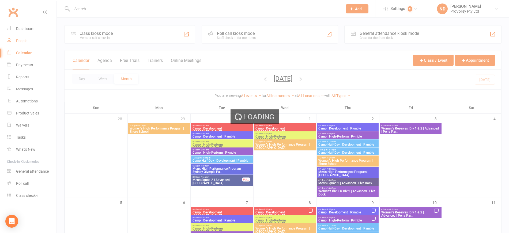
select select "100"
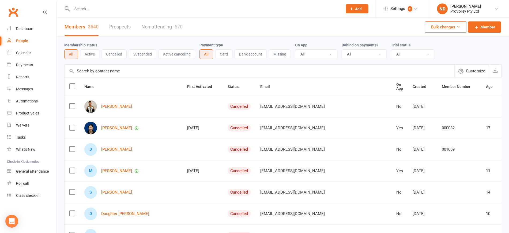
click at [127, 70] on input "text" at bounding box center [260, 71] width 390 height 13
paste input "[PERSON_NAME]"
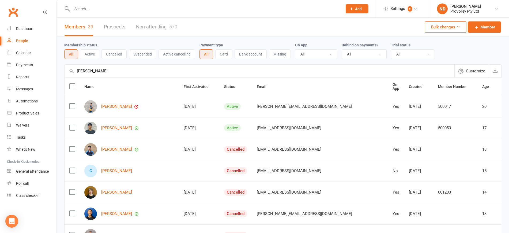
type input "[PERSON_NAME]"
click at [123, 106] on link "[PERSON_NAME]" at bounding box center [116, 106] width 31 height 5
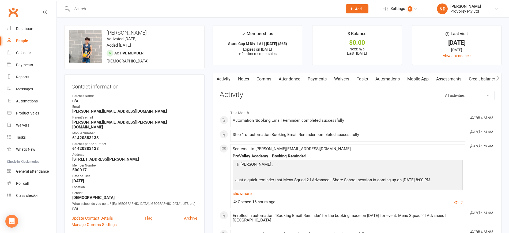
click at [25, 40] on div "People" at bounding box center [22, 41] width 12 height 4
select select "100"
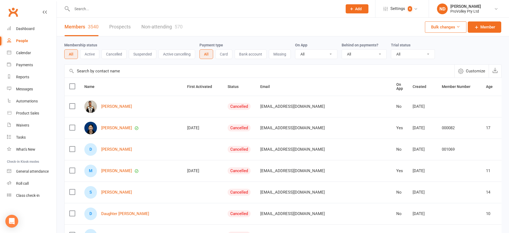
click at [101, 70] on input "text" at bounding box center [260, 71] width 390 height 13
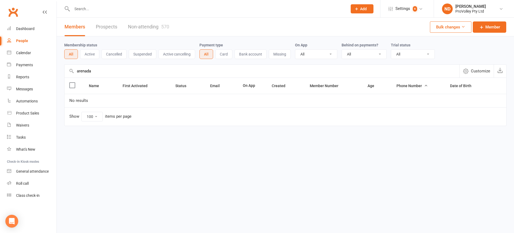
click at [153, 141] on div "Members Prospects Non-attending 570 Bulk changes Member Membership status All A…" at bounding box center [285, 82] width 457 height 129
click at [105, 73] on input "arenada" at bounding box center [262, 71] width 395 height 13
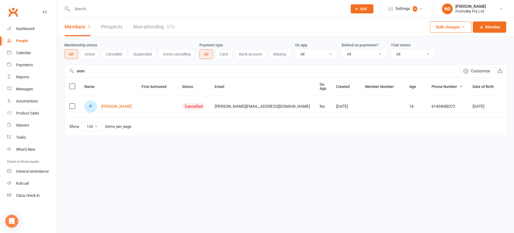
drag, startPoint x: 108, startPoint y: 69, endPoint x: 62, endPoint y: 71, distance: 45.8
click at [62, 71] on div "Membership status All Active Cancelled Suspended Active cancelling Payment type…" at bounding box center [285, 89] width 457 height 107
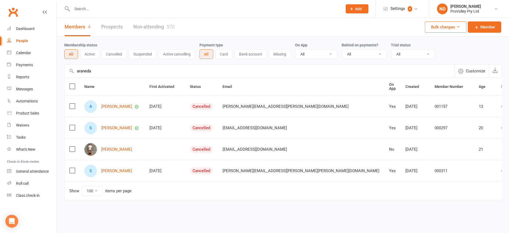
type input "araneda"
drag, startPoint x: 105, startPoint y: 71, endPoint x: 70, endPoint y: 72, distance: 35.4
click at [70, 72] on div "araneda Customize" at bounding box center [282, 70] width 437 height 13
click at [150, 21] on link "Non-attending 570" at bounding box center [153, 27] width 41 height 18
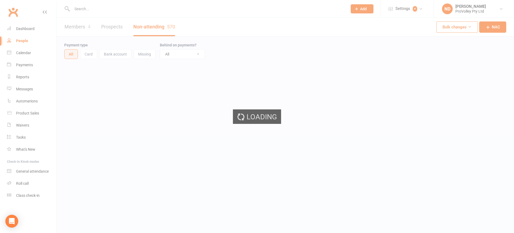
select select "100"
click at [118, 70] on div "Loading" at bounding box center [257, 116] width 514 height 233
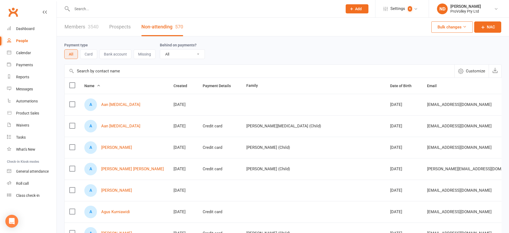
click at [124, 73] on input "text" at bounding box center [260, 71] width 390 height 13
paste input "araneda"
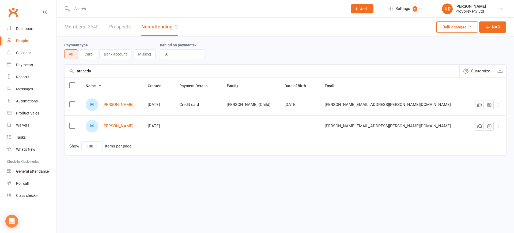
type input "araneda"
click at [73, 125] on label at bounding box center [71, 125] width 5 height 5
click at [73, 123] on input "checkbox" at bounding box center [71, 123] width 5 height 0
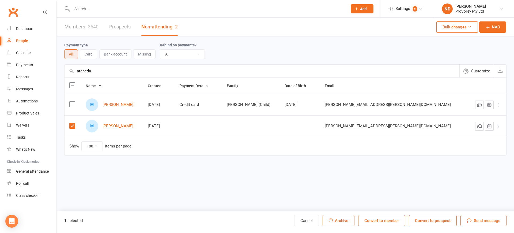
click at [339, 219] on span "Archive" at bounding box center [341, 220] width 13 height 5
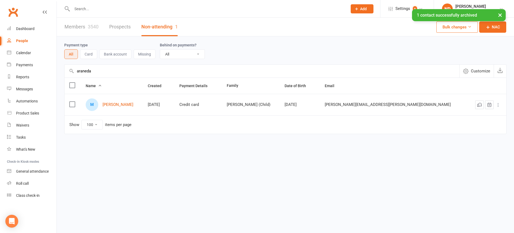
click at [82, 27] on link "Members 3540" at bounding box center [82, 27] width 34 height 18
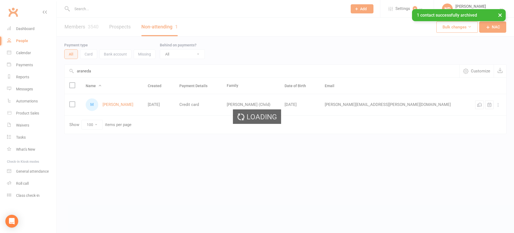
select select "100"
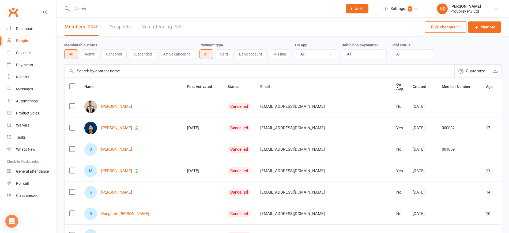
click at [113, 68] on input "text" at bounding box center [260, 71] width 390 height 13
paste input "[EMAIL_ADDRESS][DOMAIN_NAME]"
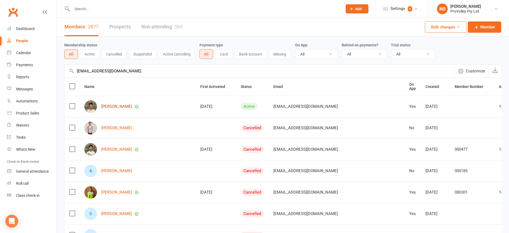
type input "[EMAIL_ADDRESS][DOMAIN_NAME]"
click at [108, 106] on link "[PERSON_NAME]" at bounding box center [116, 106] width 31 height 5
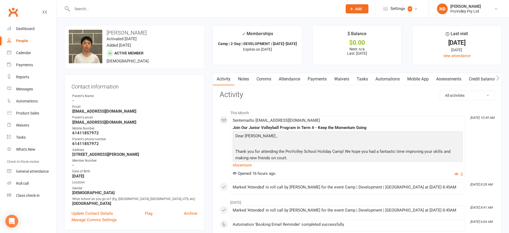
click at [320, 78] on link "Payments" at bounding box center [317, 79] width 27 height 12
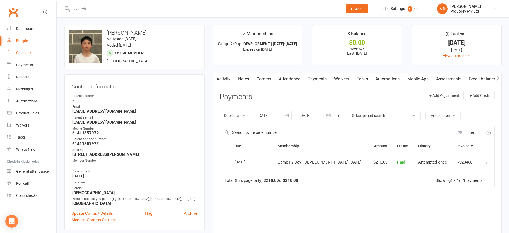
click at [28, 52] on div "Calendar" at bounding box center [23, 53] width 15 height 4
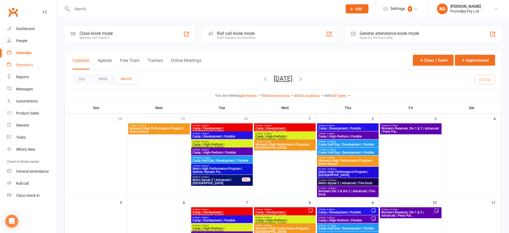
click at [30, 63] on div "Payments" at bounding box center [24, 65] width 17 height 4
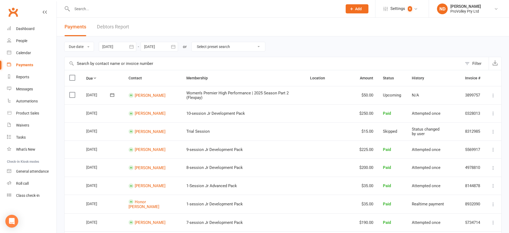
click at [108, 62] on input "text" at bounding box center [264, 63] width 398 height 13
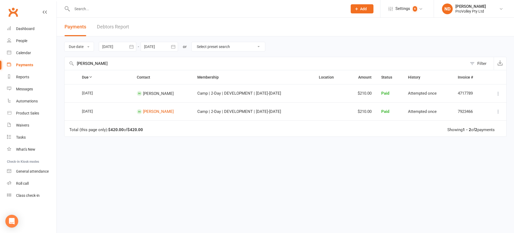
type input "[PERSON_NAME]"
